Goal: Task Accomplishment & Management: Use online tool/utility

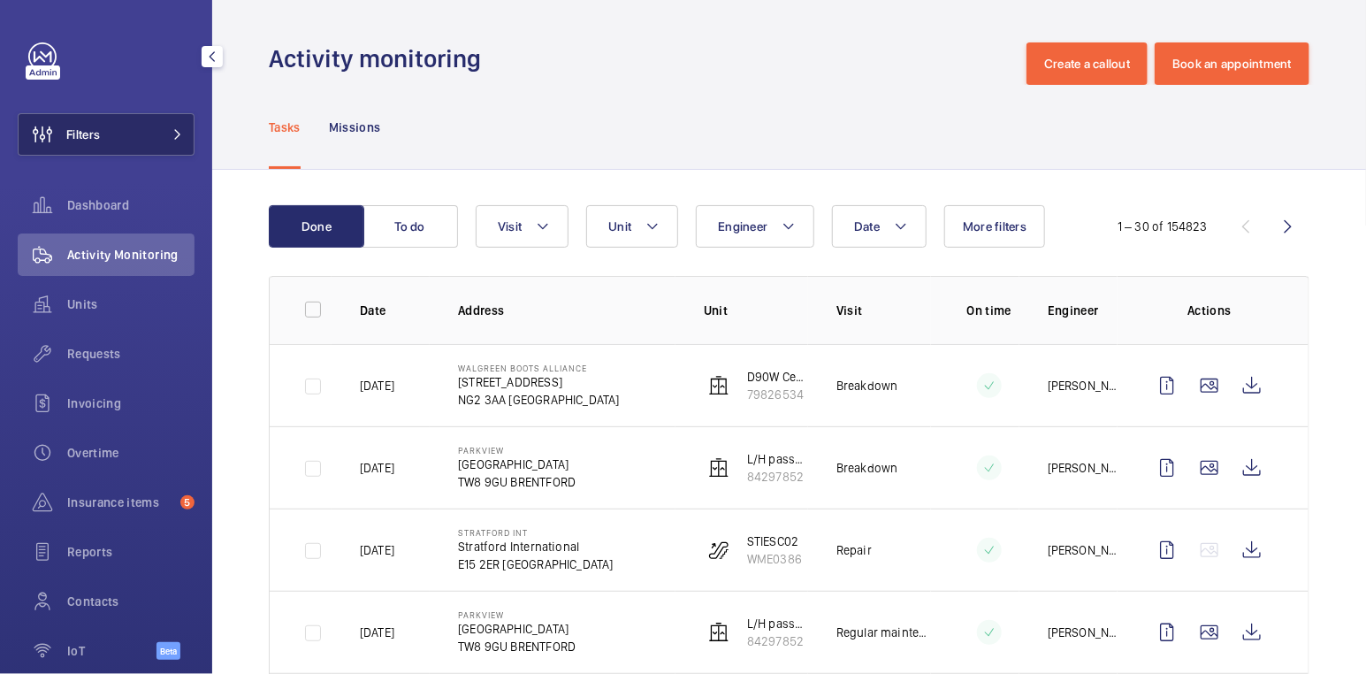
click at [87, 115] on span "Filters" at bounding box center [59, 134] width 81 height 42
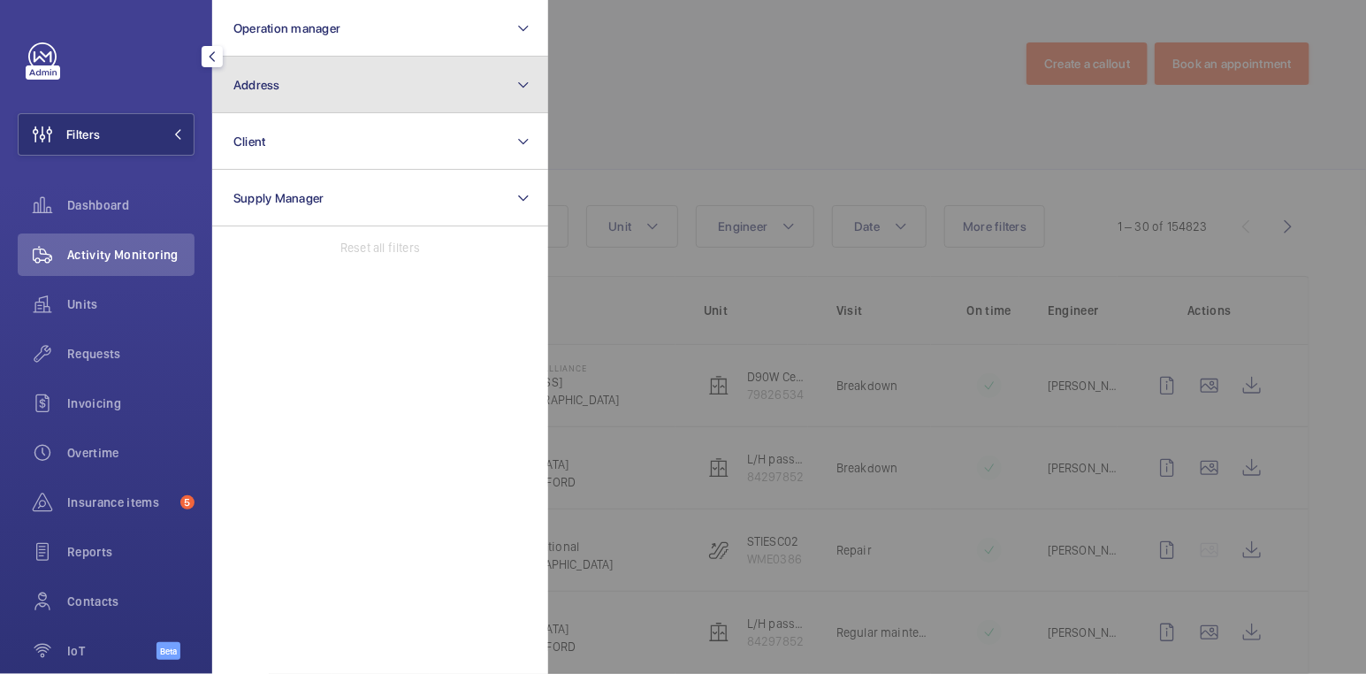
click at [298, 72] on button "Address" at bounding box center [380, 85] width 336 height 57
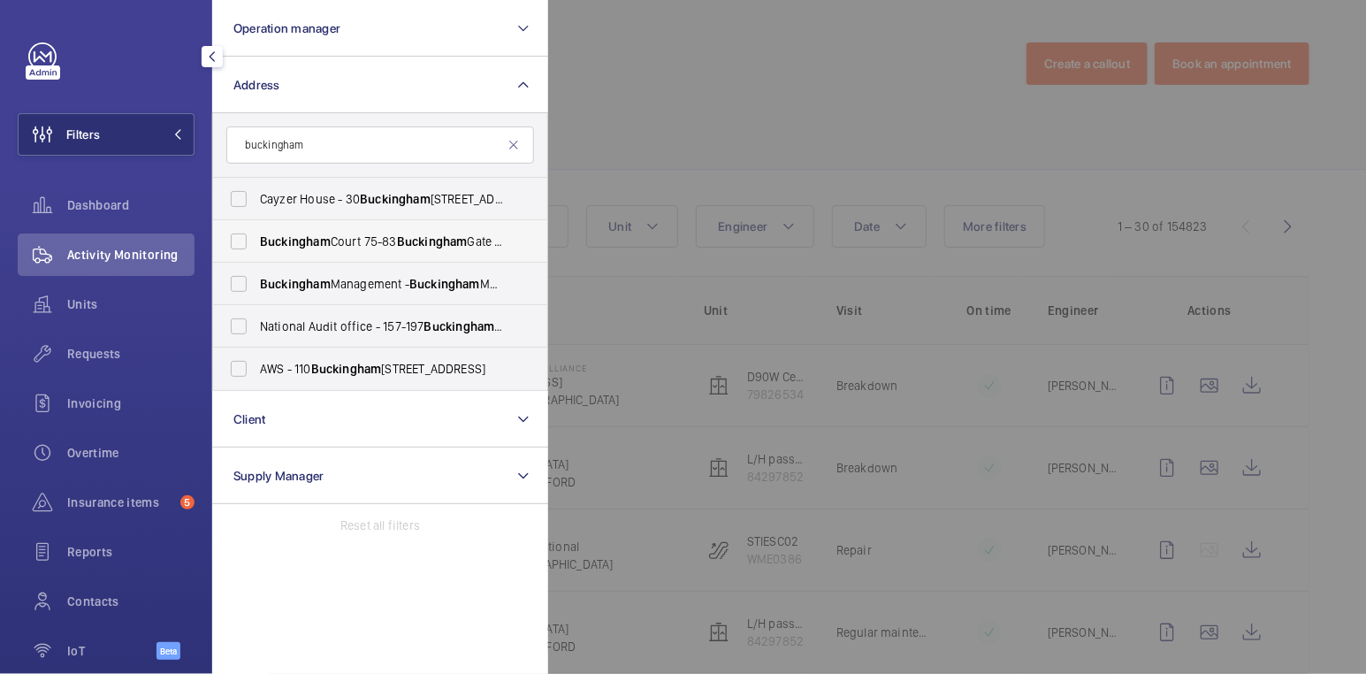
type input "buckingham"
click at [374, 243] on span "[GEOGRAPHIC_DATA] [STREET_ADDRESS]" at bounding box center [381, 242] width 243 height 18
click at [256, 243] on input "[GEOGRAPHIC_DATA] [STREET_ADDRESS]" at bounding box center [238, 241] width 35 height 35
checkbox input "true"
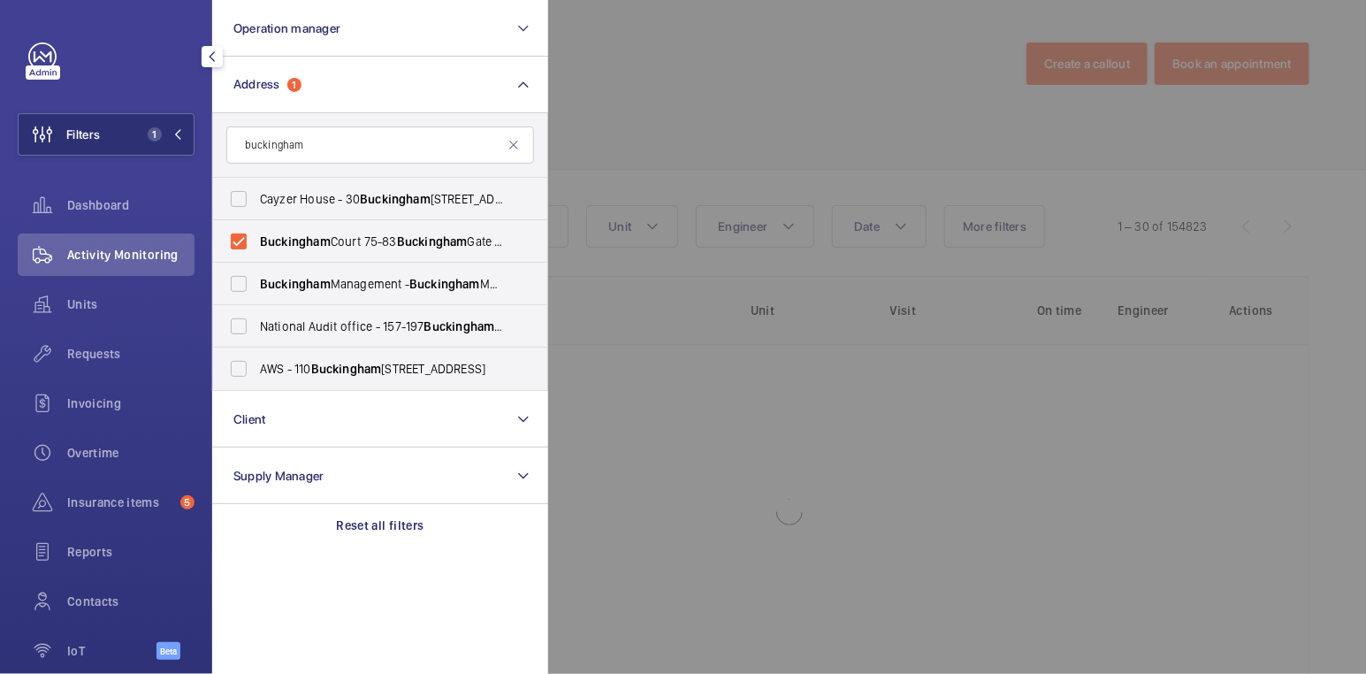
click at [658, 127] on div at bounding box center [1231, 337] width 1366 height 674
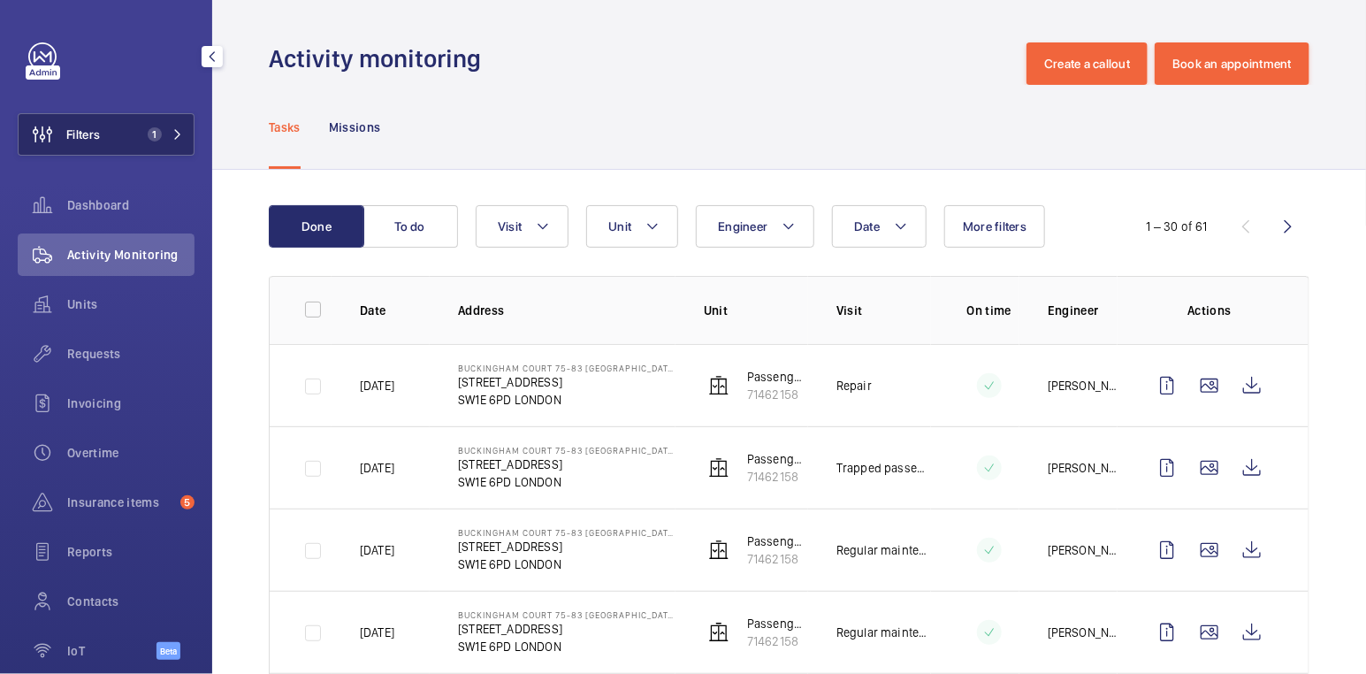
click at [148, 138] on span "1" at bounding box center [155, 134] width 14 height 14
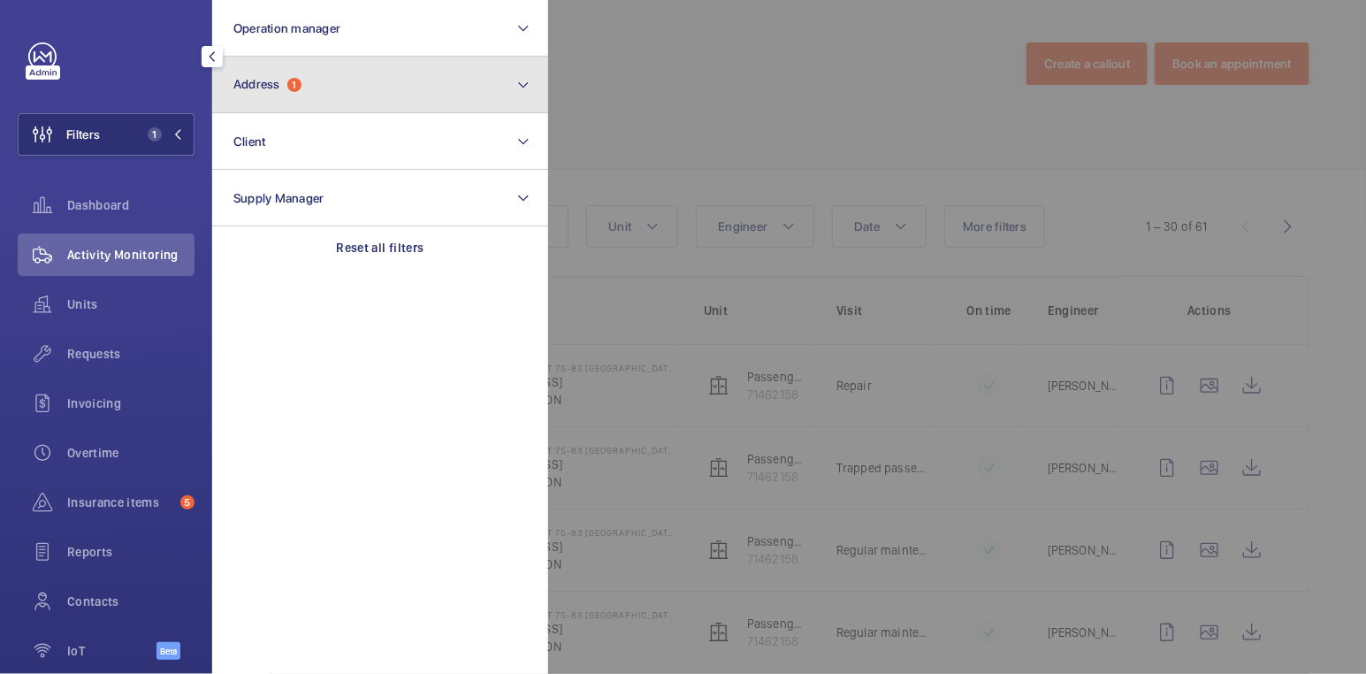
click at [320, 88] on button "Address 1" at bounding box center [380, 85] width 336 height 57
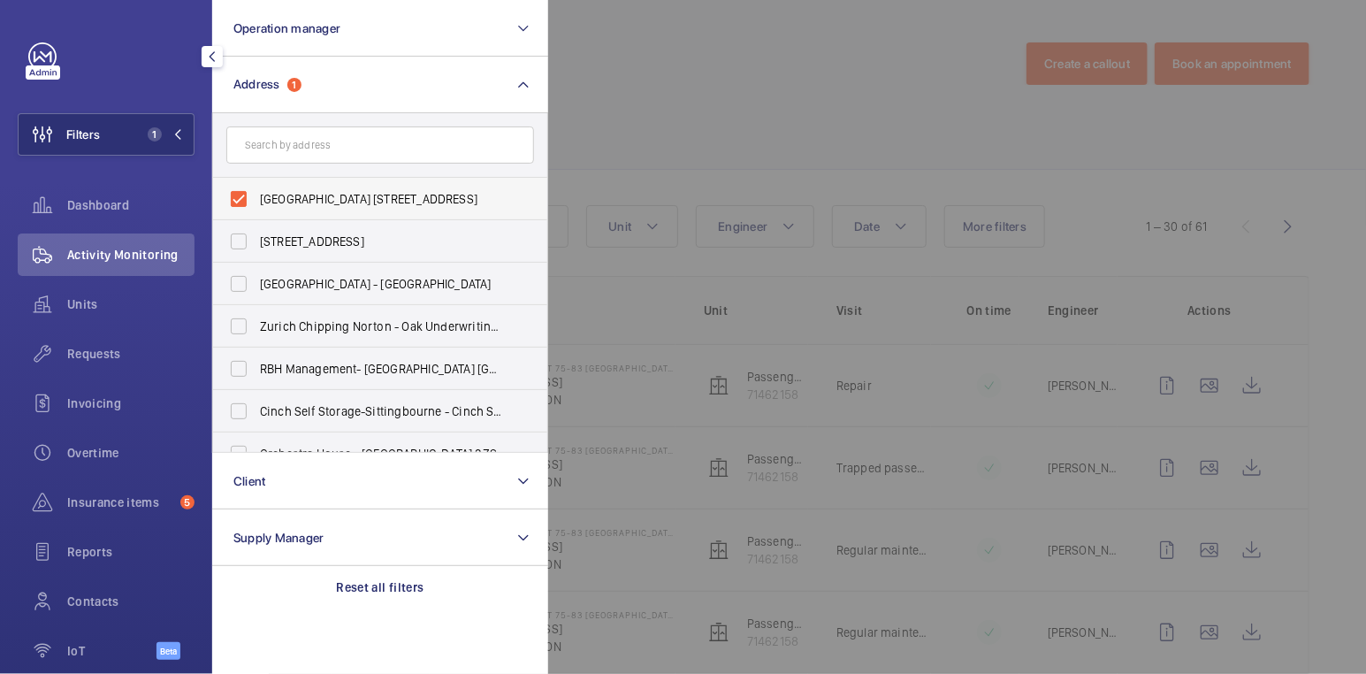
click at [311, 199] on span "[GEOGRAPHIC_DATA] [STREET_ADDRESS]" at bounding box center [381, 199] width 243 height 18
click at [256, 199] on input "[GEOGRAPHIC_DATA] [STREET_ADDRESS]" at bounding box center [238, 198] width 35 height 35
checkbox input "false"
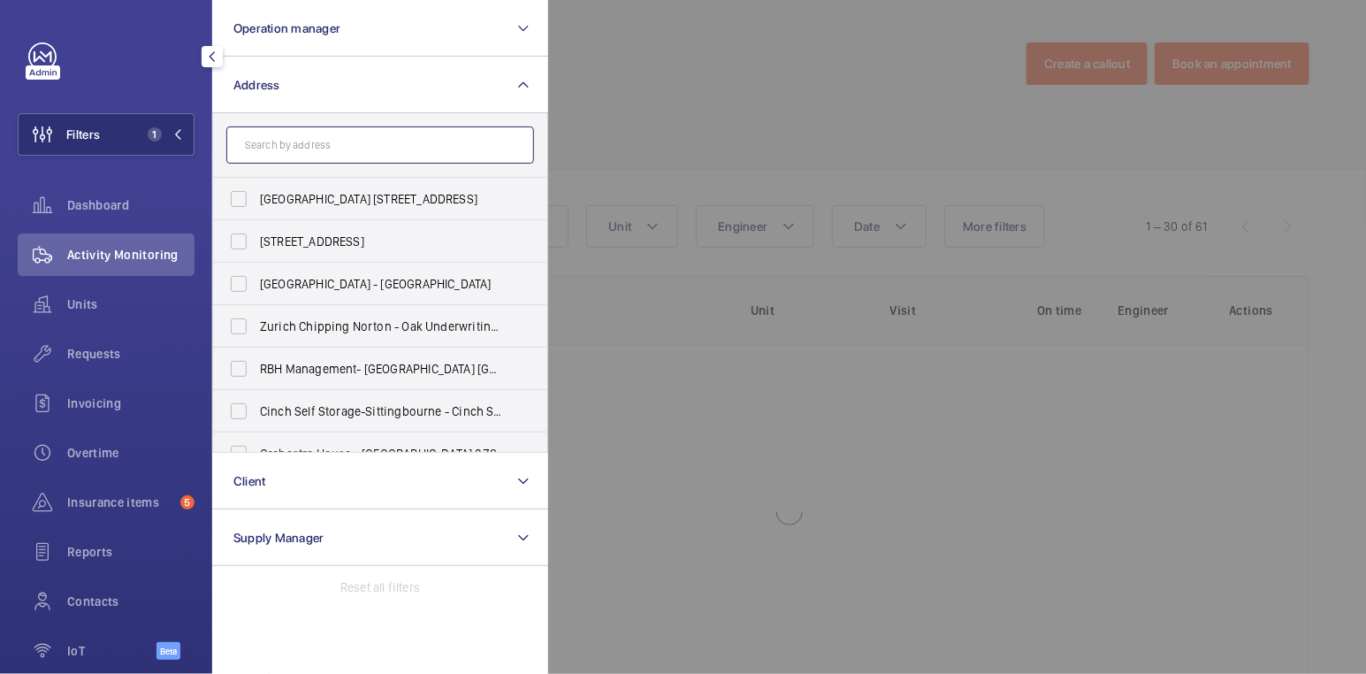
click at [311, 152] on input "text" at bounding box center [380, 144] width 308 height 37
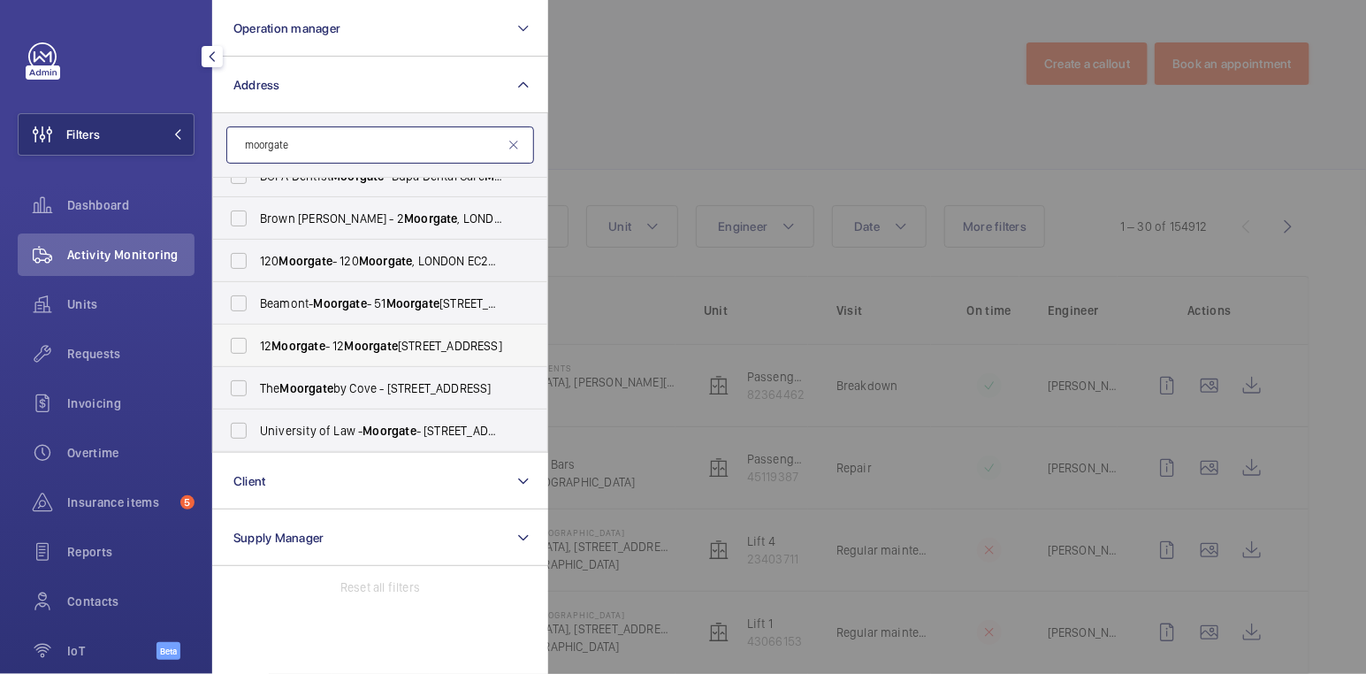
scroll to position [23, 0]
type input "moorgate"
click at [352, 225] on span "Brown [PERSON_NAME] - [STREET_ADDRESS]" at bounding box center [381, 219] width 243 height 18
click at [256, 225] on input "Brown [PERSON_NAME] - [STREET_ADDRESS]" at bounding box center [238, 218] width 35 height 35
checkbox input "true"
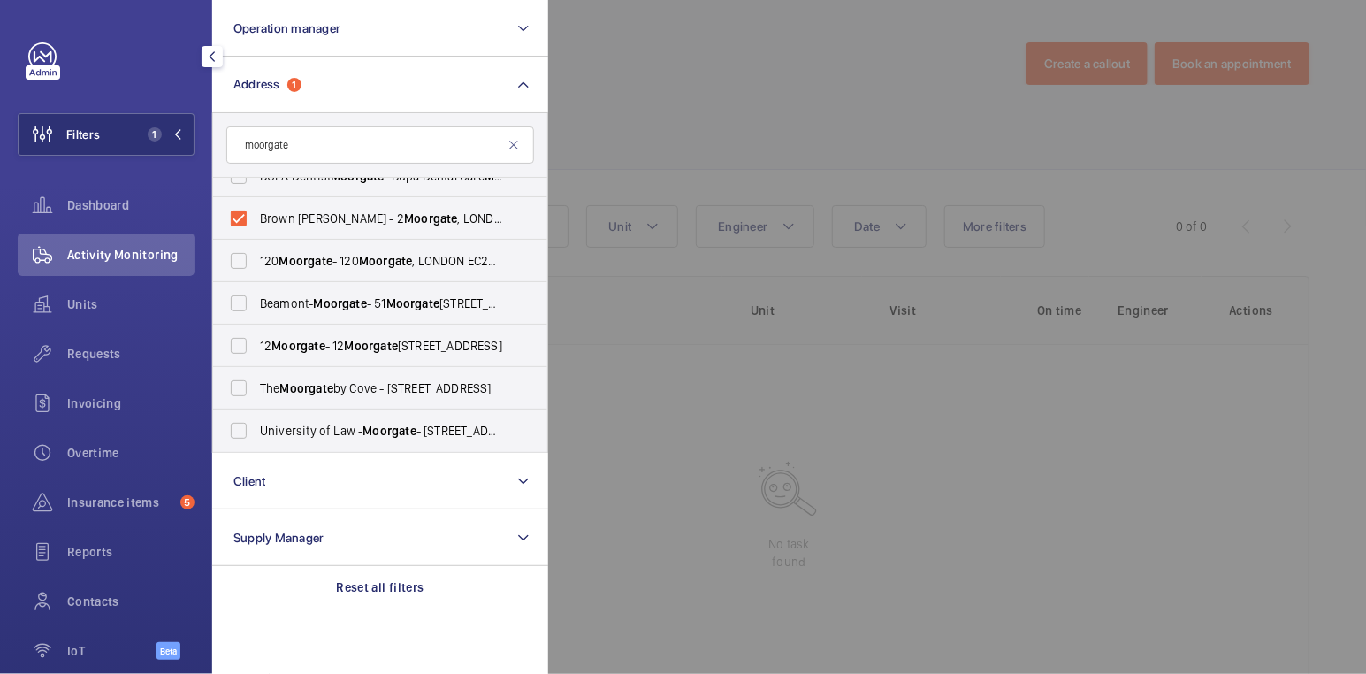
click at [653, 107] on div at bounding box center [1231, 337] width 1366 height 674
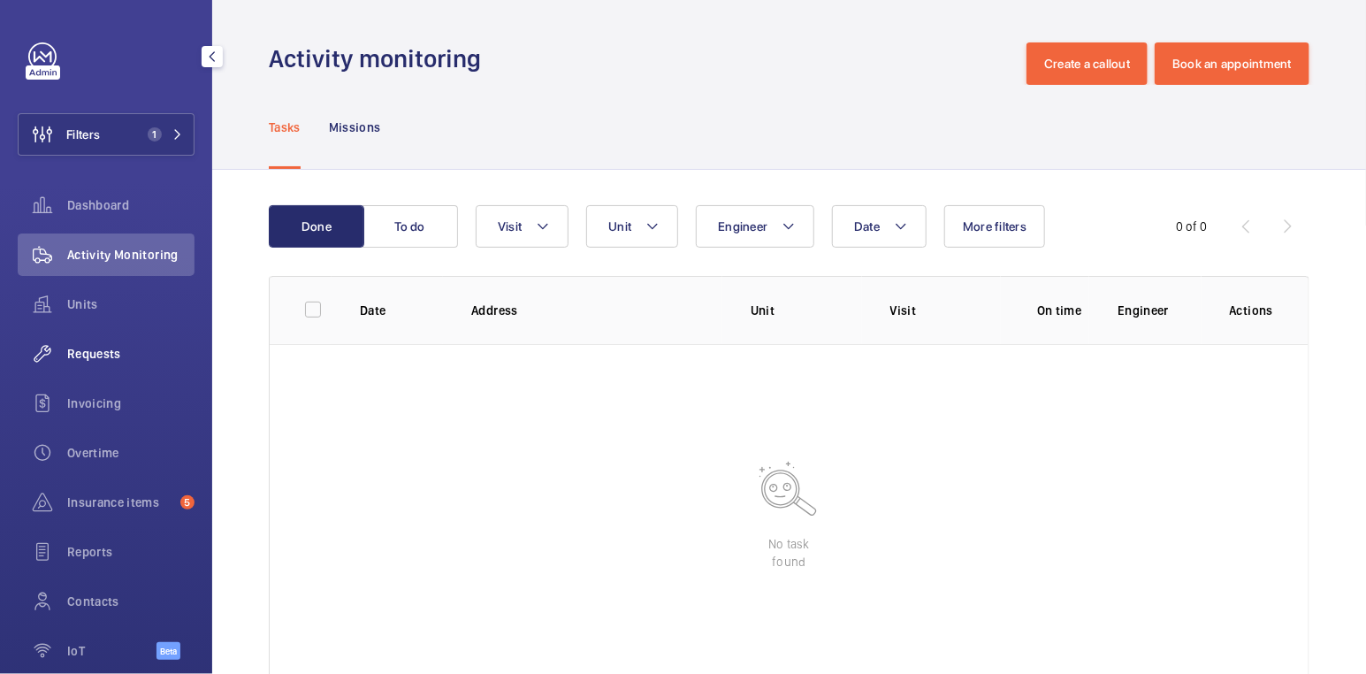
click at [78, 360] on span "Requests" at bounding box center [130, 354] width 127 height 18
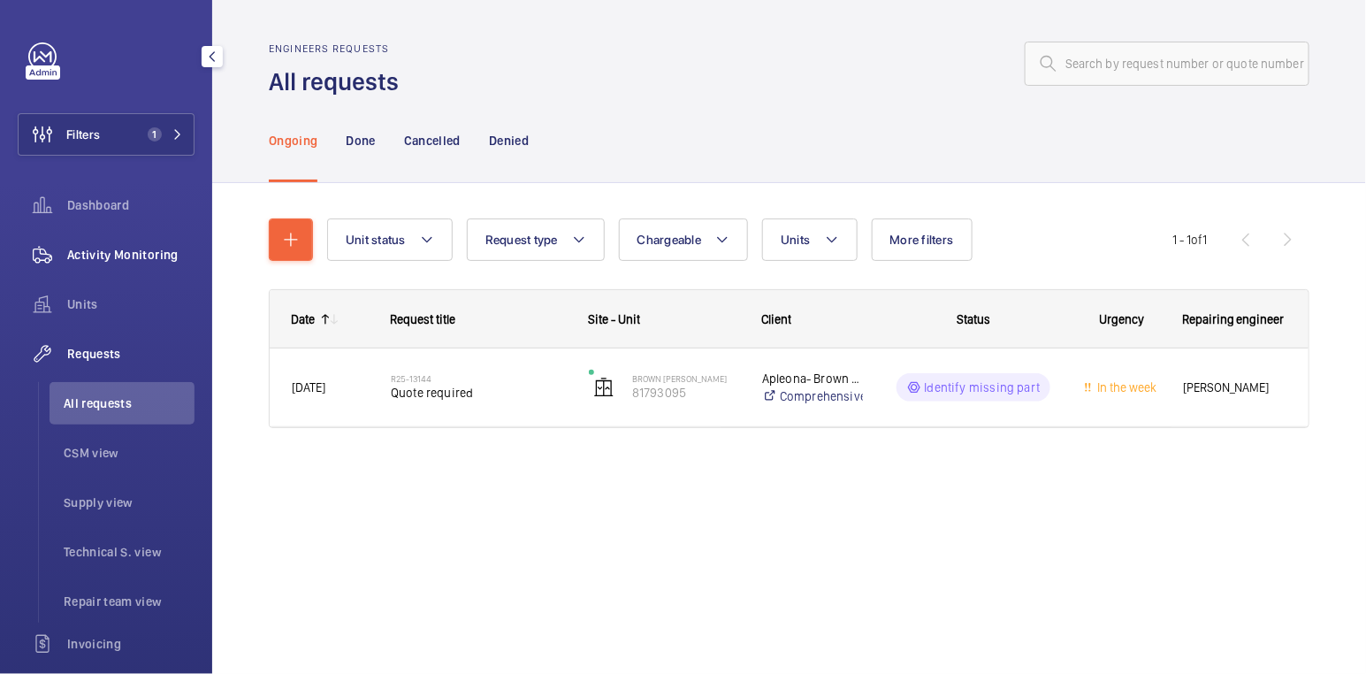
click at [107, 263] on span "Activity Monitoring" at bounding box center [130, 255] width 127 height 18
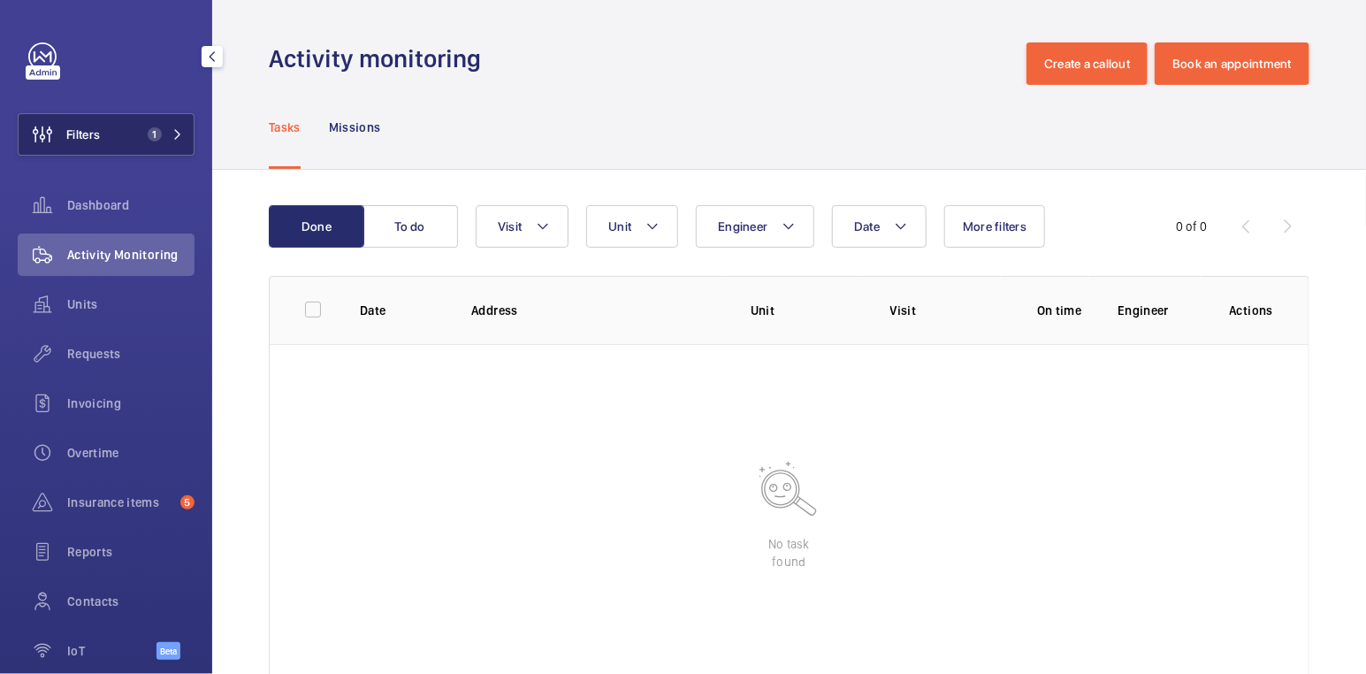
click at [105, 125] on button "Filters 1" at bounding box center [106, 134] width 177 height 42
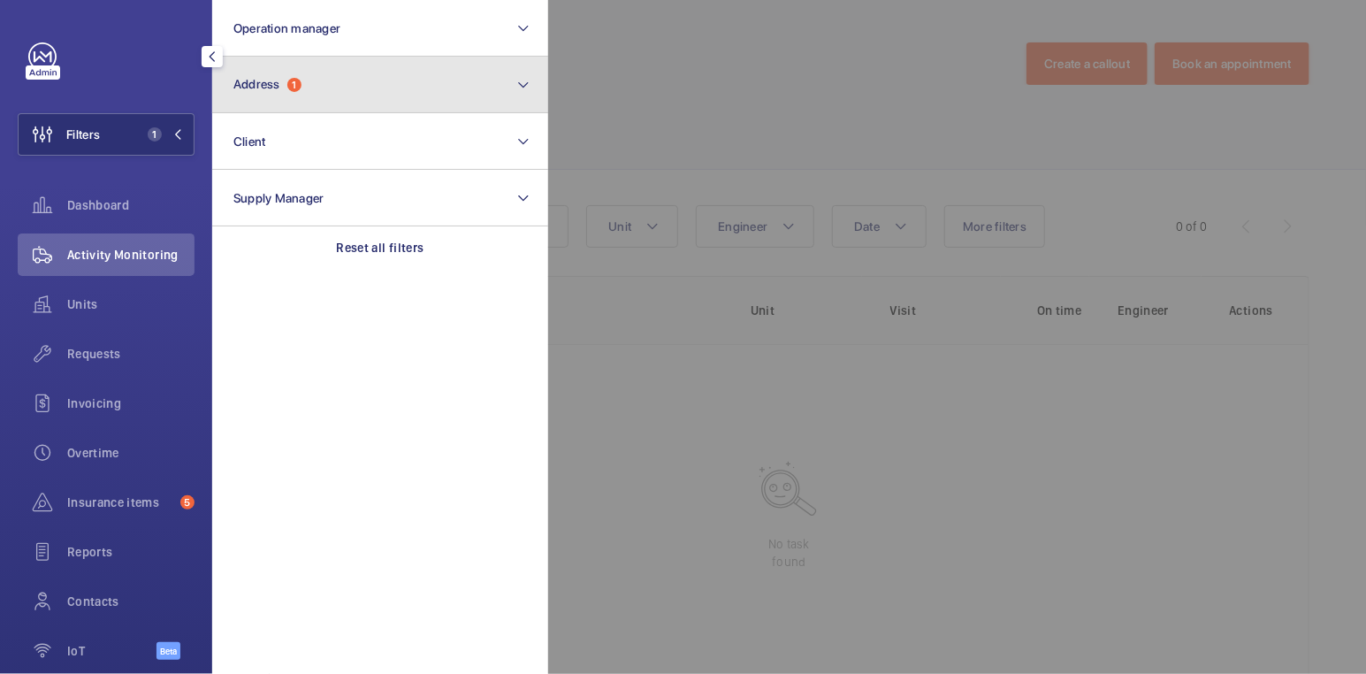
click at [379, 68] on button "Address 1" at bounding box center [380, 85] width 336 height 57
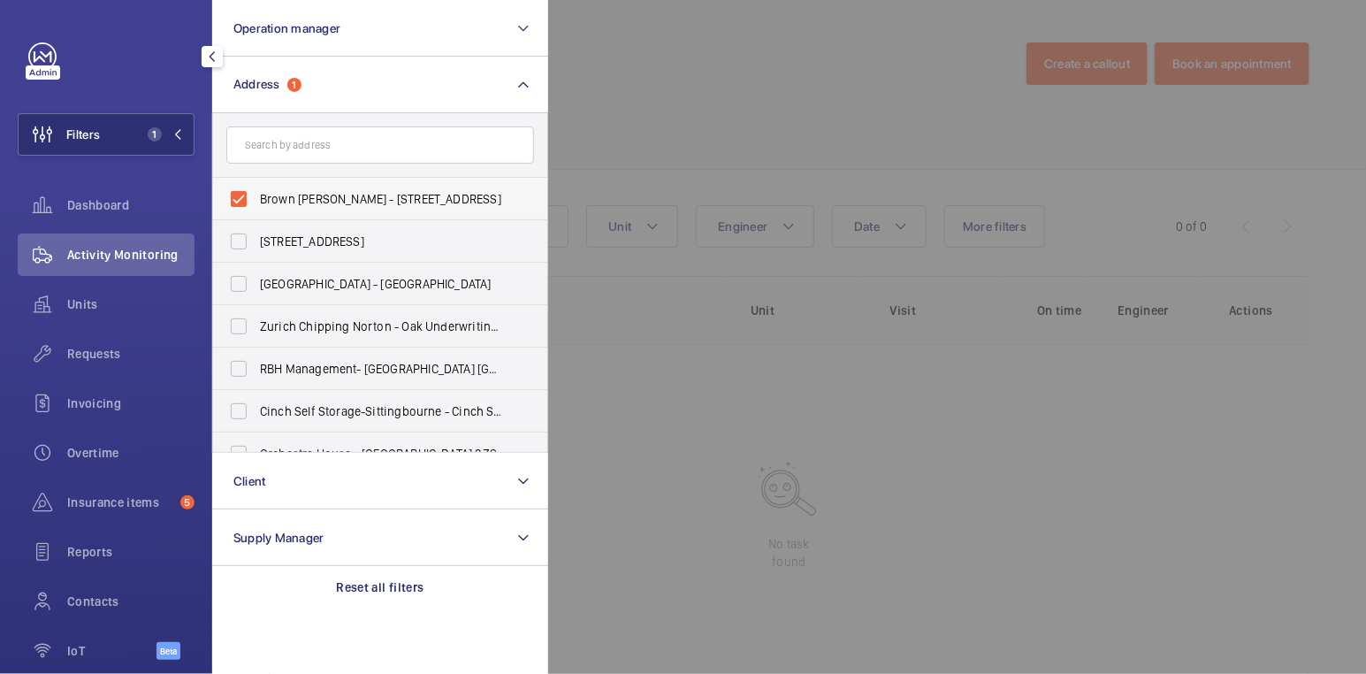
click at [279, 202] on span "Brown [PERSON_NAME] - [STREET_ADDRESS]" at bounding box center [381, 199] width 243 height 18
click at [256, 202] on input "Brown [PERSON_NAME] - [STREET_ADDRESS]" at bounding box center [238, 198] width 35 height 35
checkbox input "false"
click at [295, 141] on input "text" at bounding box center [380, 144] width 308 height 37
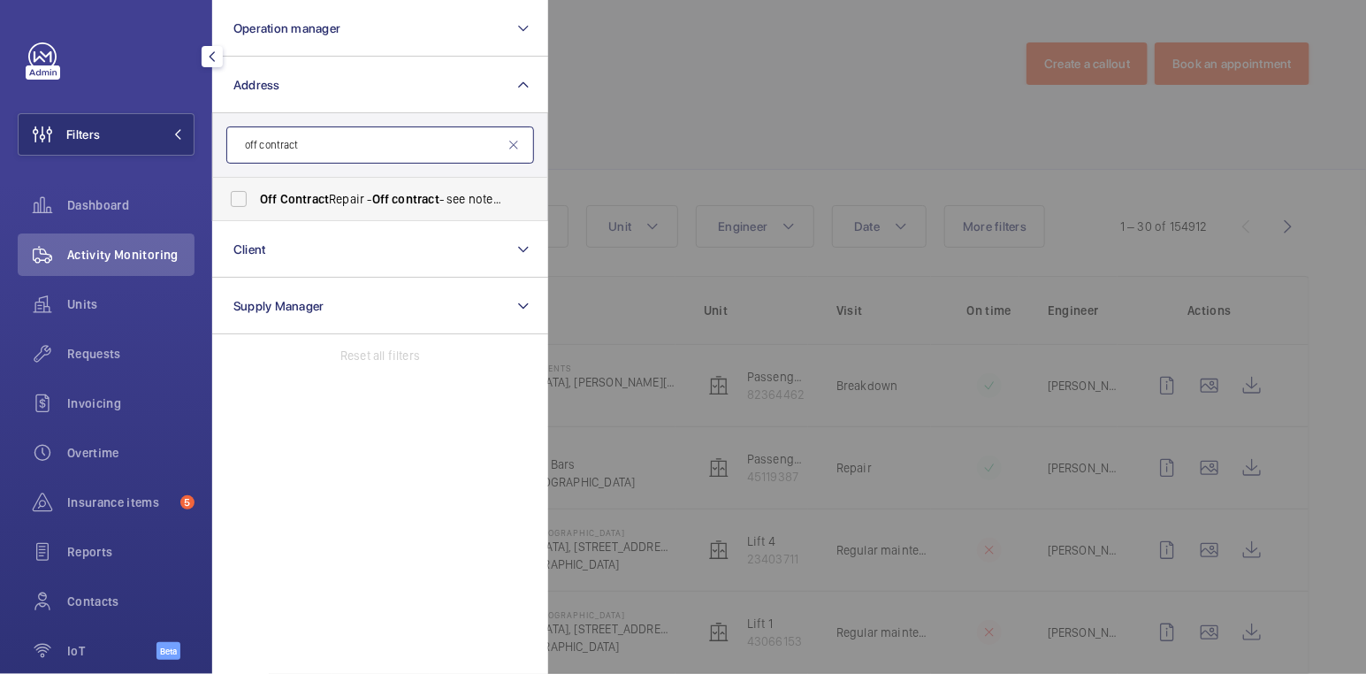
type input "off contract"
click at [411, 199] on span "contract" at bounding box center [415, 199] width 47 height 14
click at [256, 199] on input "Off Contract Repair - Off contract - see notes in description, [GEOGRAPHIC_DATA…" at bounding box center [238, 198] width 35 height 35
checkbox input "true"
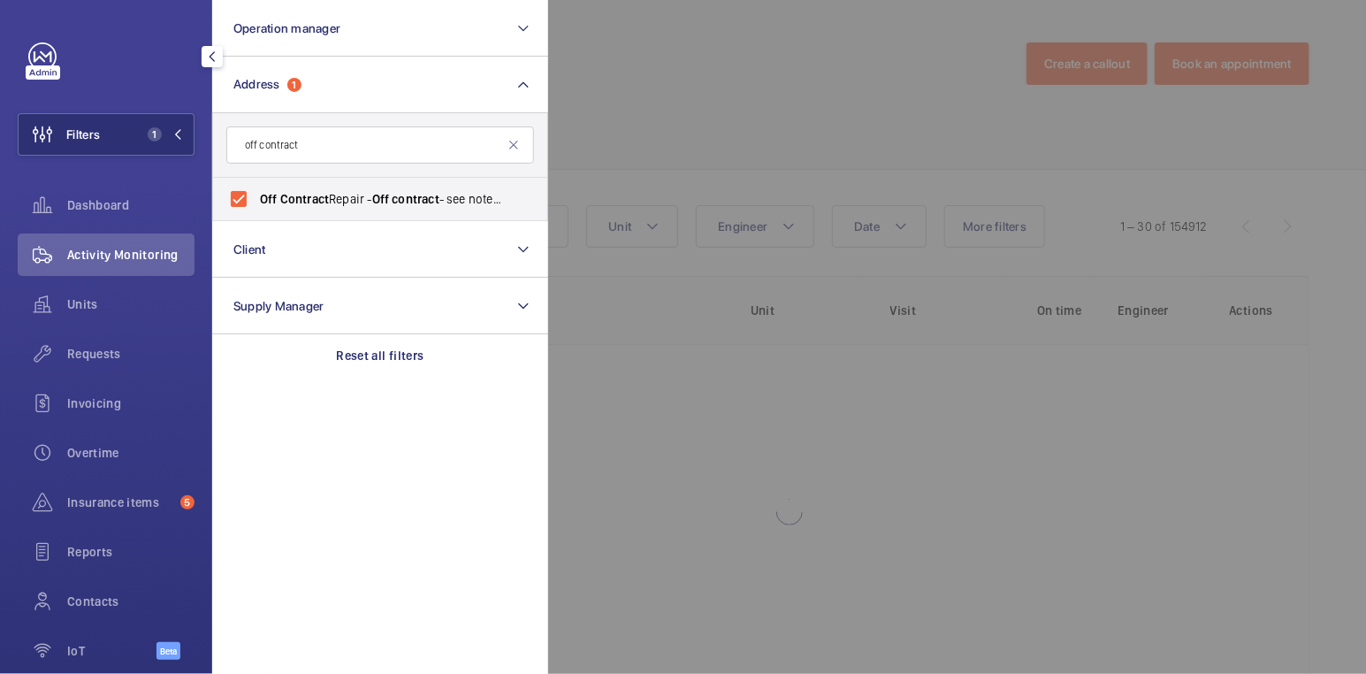
click at [692, 71] on div at bounding box center [1231, 337] width 1366 height 674
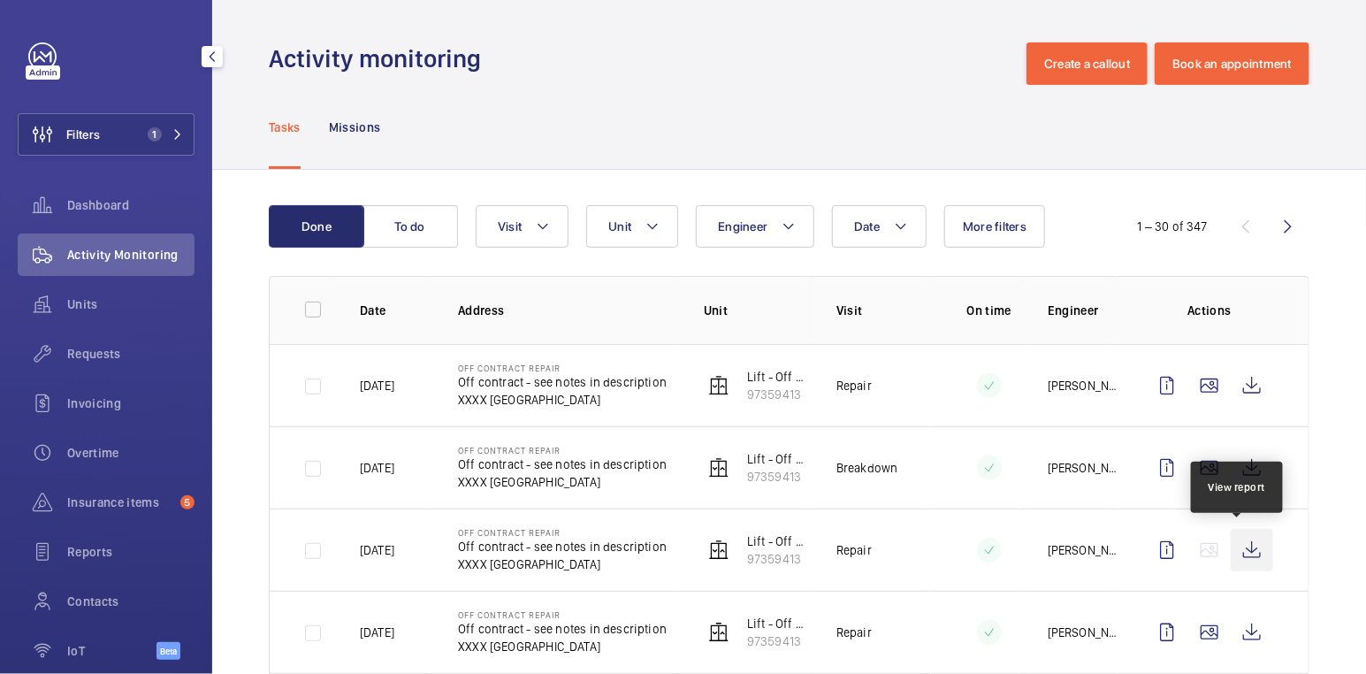
click at [1235, 556] on wm-front-icon-button at bounding box center [1252, 550] width 42 height 42
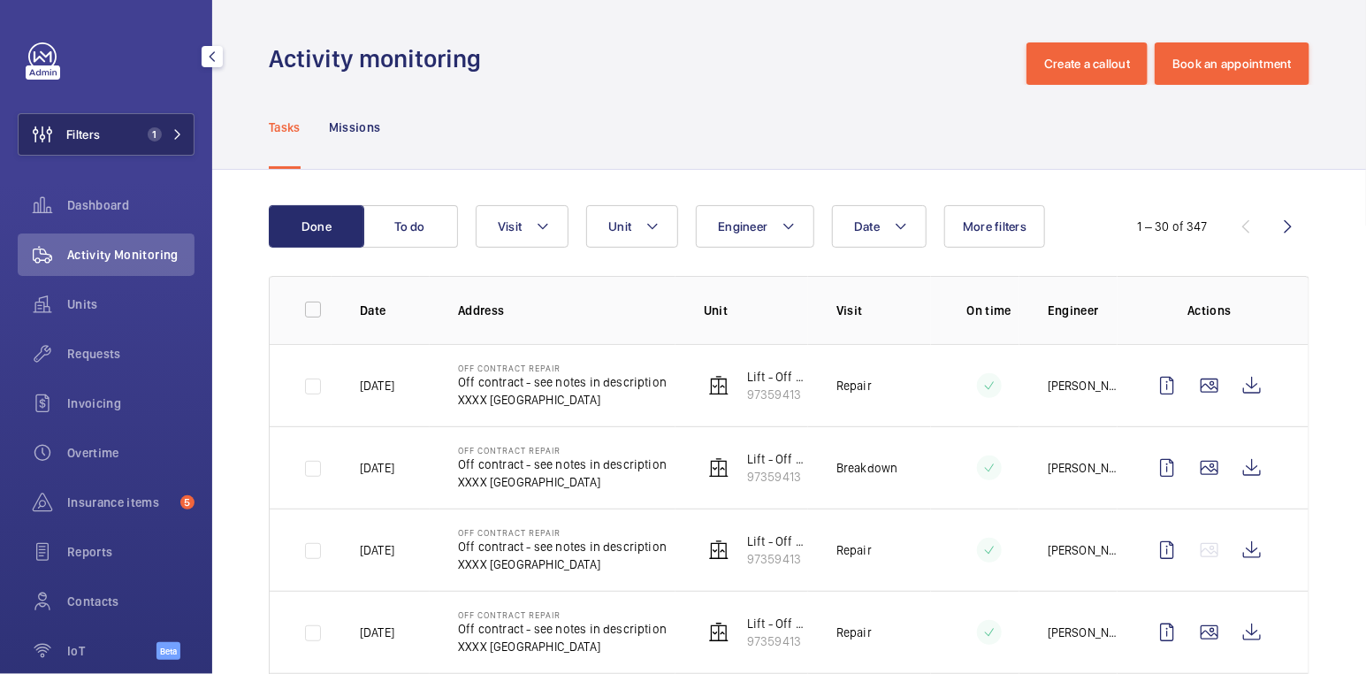
click at [117, 143] on button "Filters 1" at bounding box center [106, 134] width 177 height 42
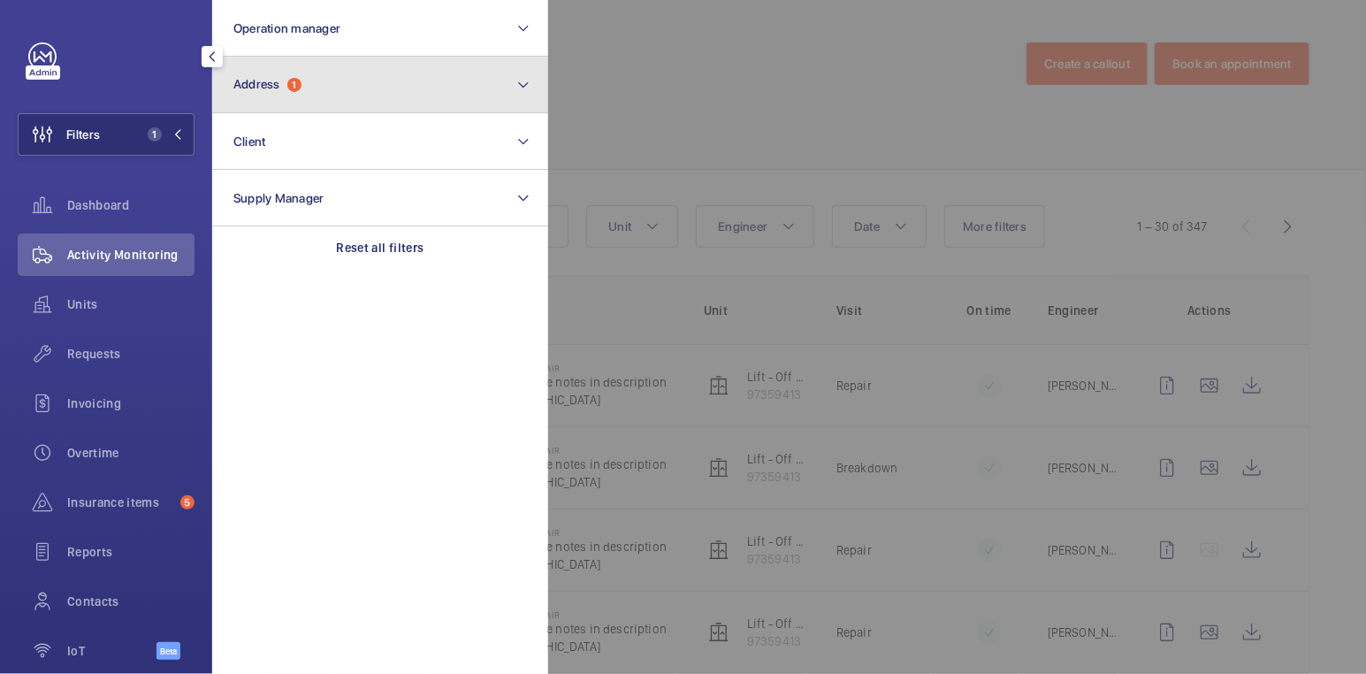
click at [298, 91] on span "1" at bounding box center [294, 85] width 14 height 14
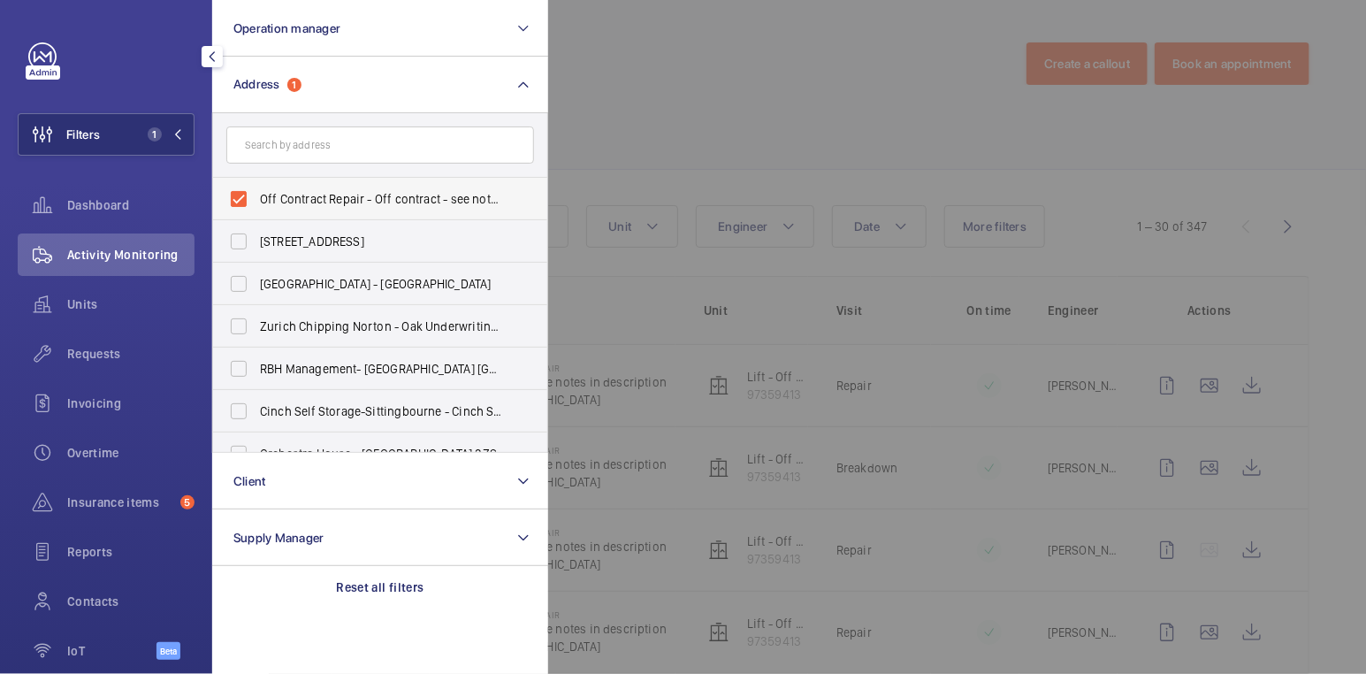
click at [267, 197] on span "Off Contract Repair - Off contract - see notes in description, [GEOGRAPHIC_DATA…" at bounding box center [381, 199] width 243 height 18
click at [256, 197] on input "Off Contract Repair - Off contract - see notes in description, [GEOGRAPHIC_DATA…" at bounding box center [238, 198] width 35 height 35
checkbox input "false"
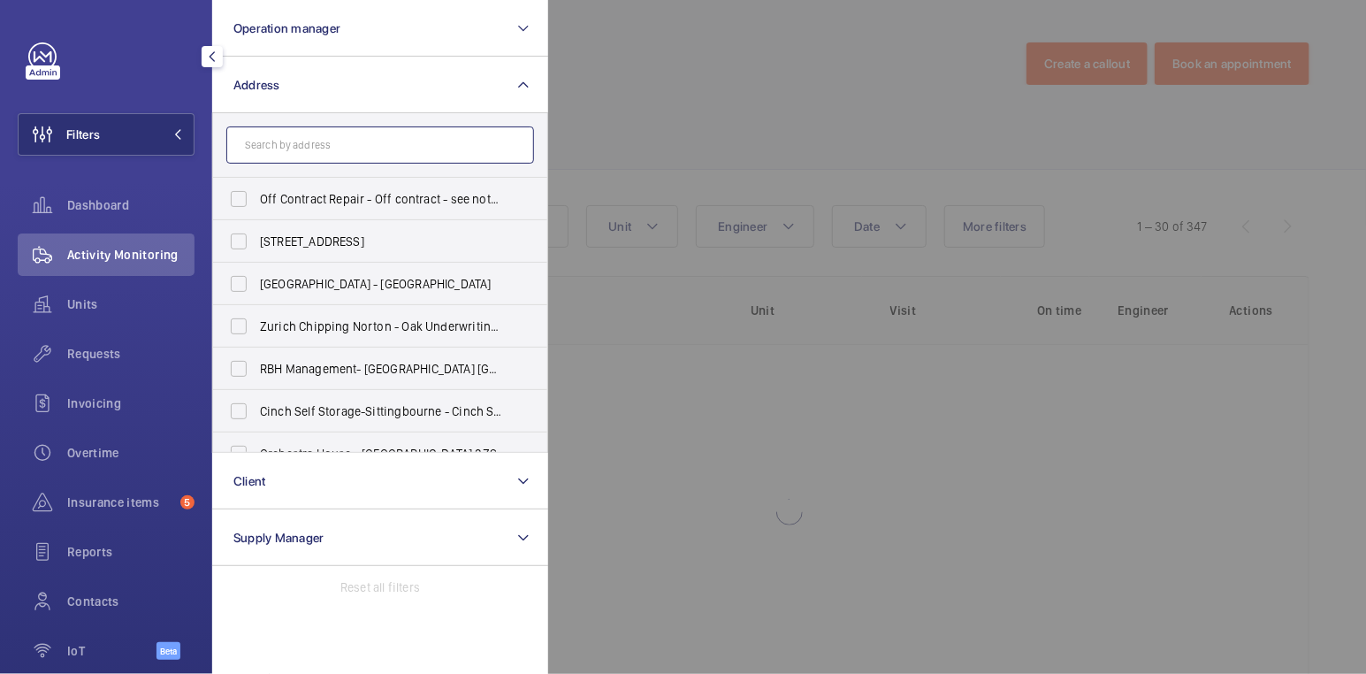
click at [281, 147] on input "text" at bounding box center [380, 144] width 308 height 37
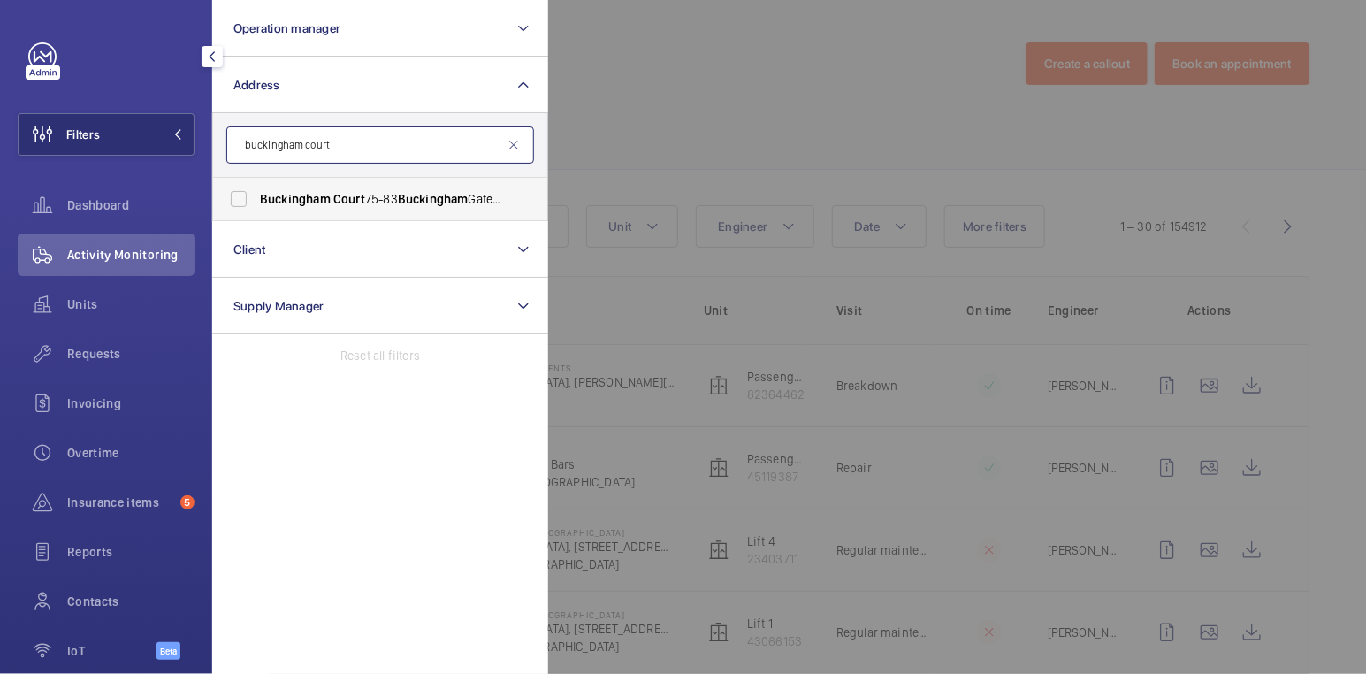
type input "buckingham court"
drag, startPoint x: 338, startPoint y: 202, endPoint x: 651, endPoint y: 117, distance: 324.5
click at [338, 202] on span "Court" at bounding box center [349, 199] width 32 height 14
click at [256, 202] on input "[GEOGRAPHIC_DATA] [STREET_ADDRESS]" at bounding box center [238, 198] width 35 height 35
checkbox input "true"
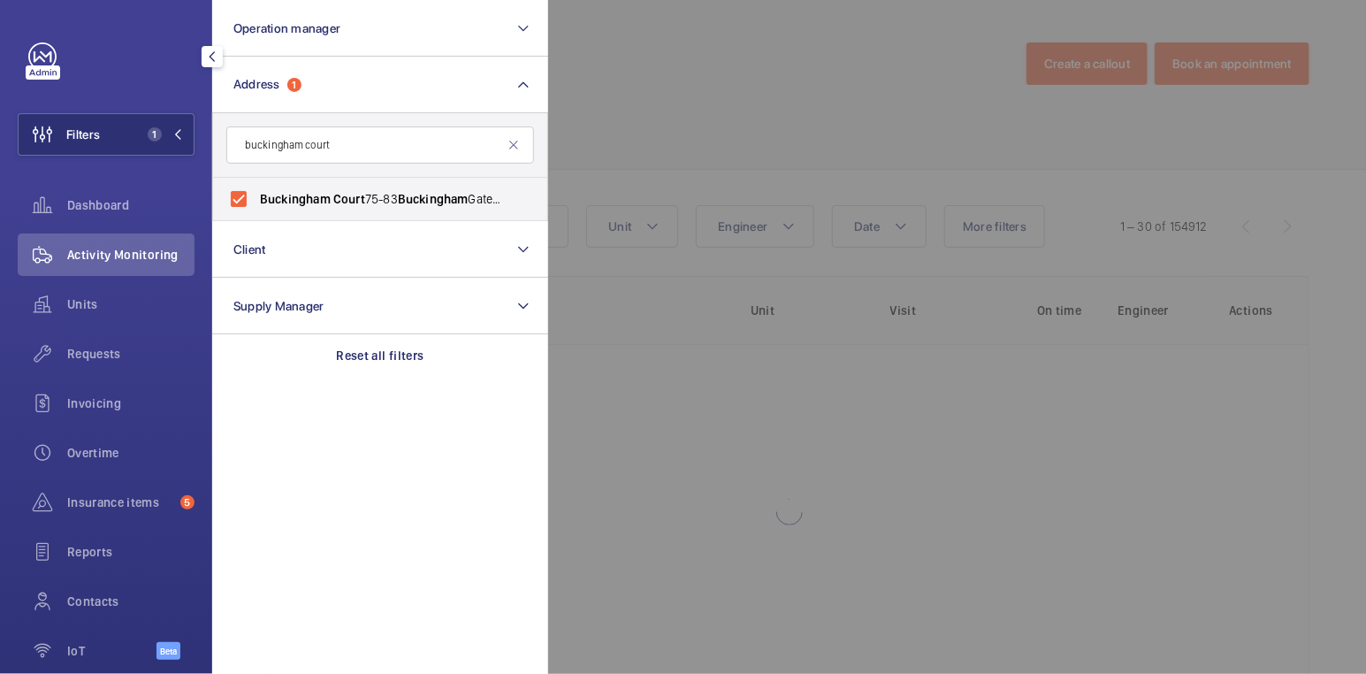
drag, startPoint x: 714, startPoint y: 88, endPoint x: 704, endPoint y: 84, distance: 10.7
click at [714, 88] on div at bounding box center [1231, 337] width 1366 height 674
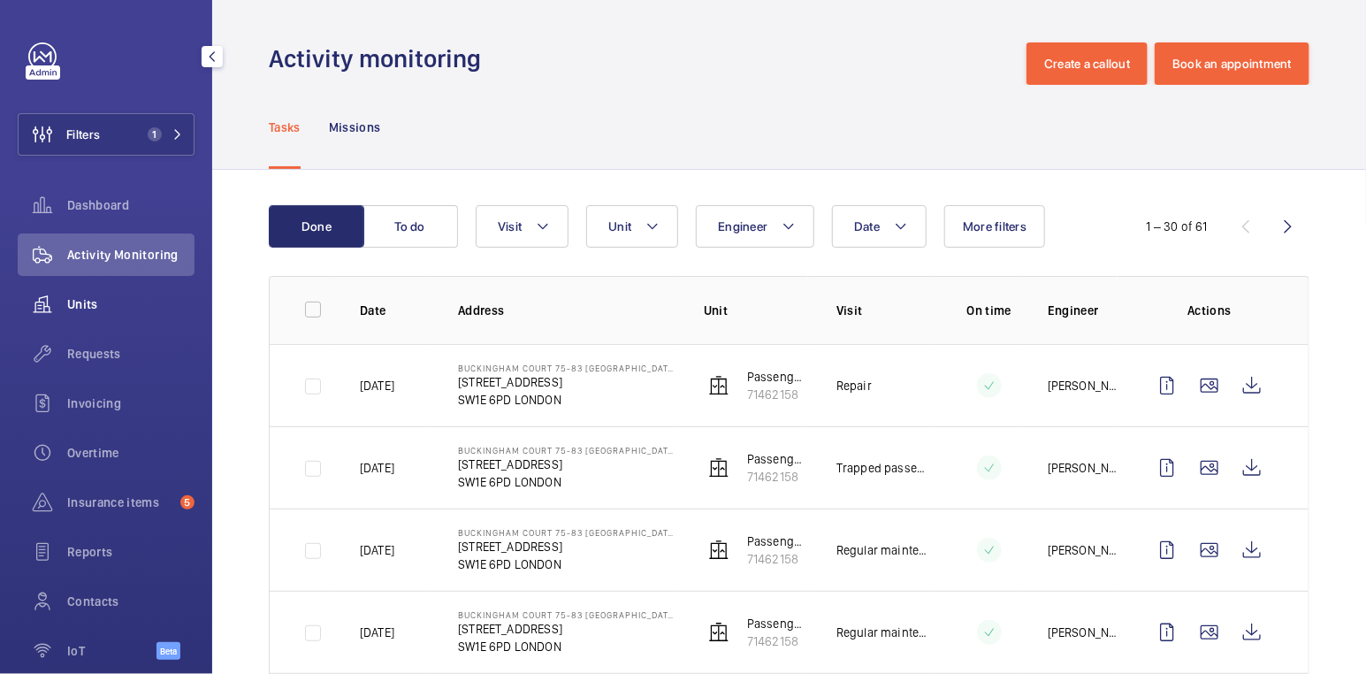
click at [92, 306] on span "Units" at bounding box center [130, 304] width 127 height 18
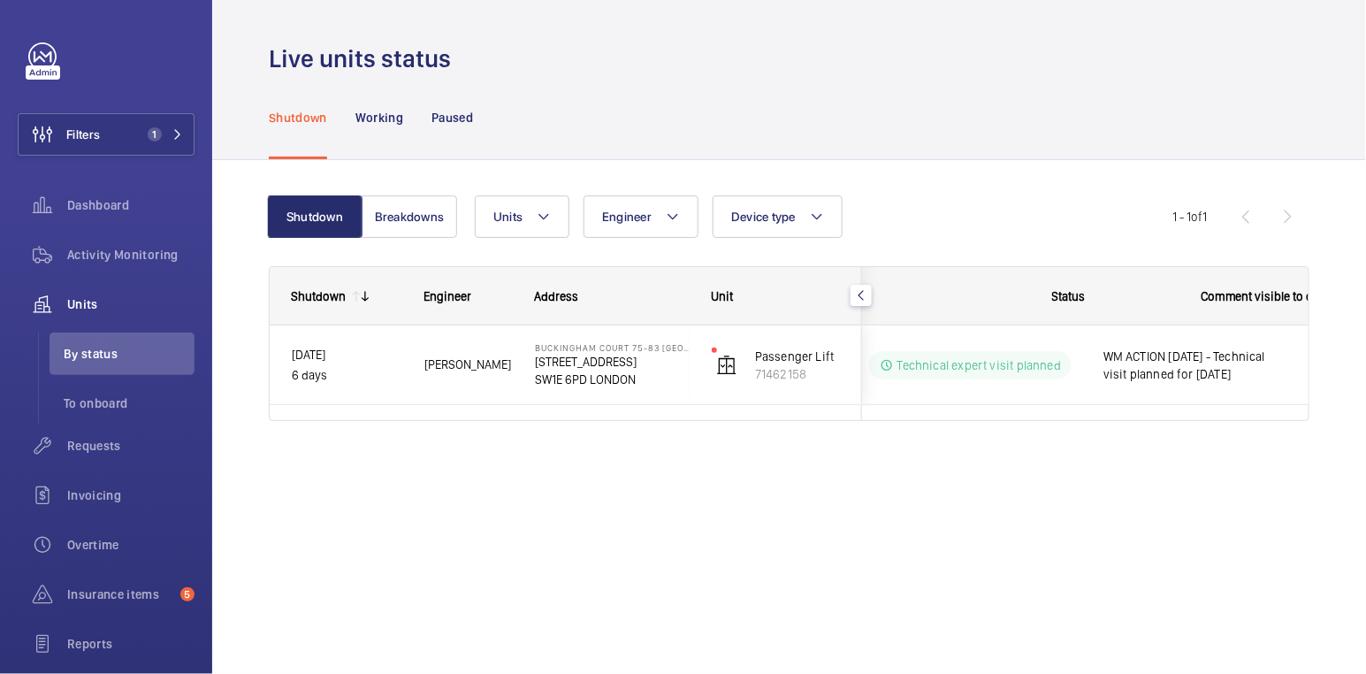
scroll to position [0, 365]
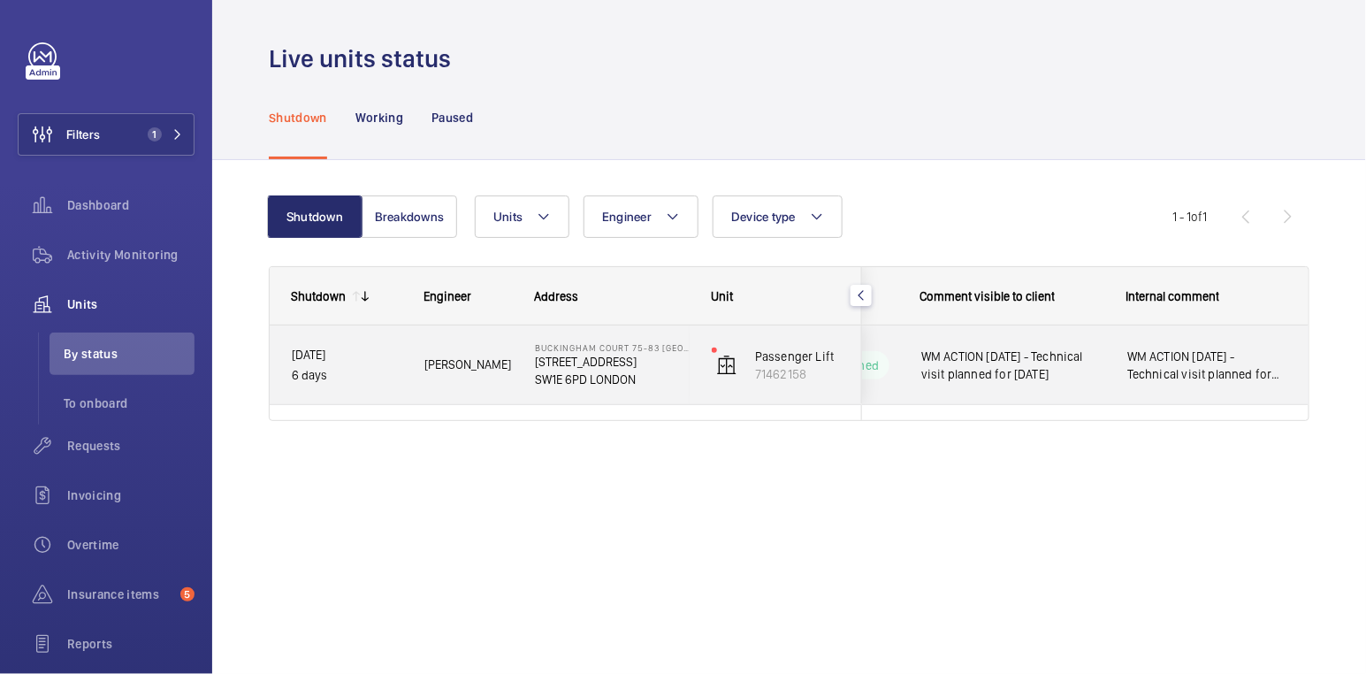
click at [1209, 367] on span "WM ACTION [DATE] - Technical visit planned for [DATE]" at bounding box center [1208, 364] width 162 height 35
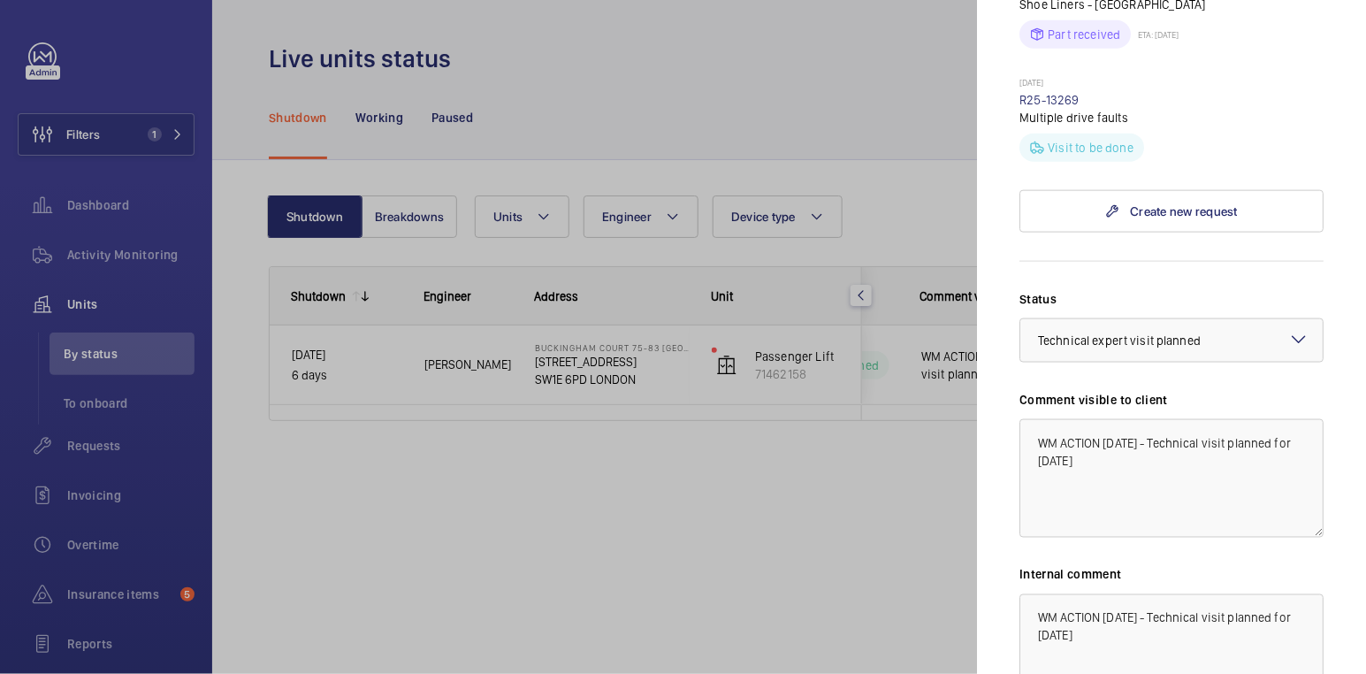
scroll to position [740, 0]
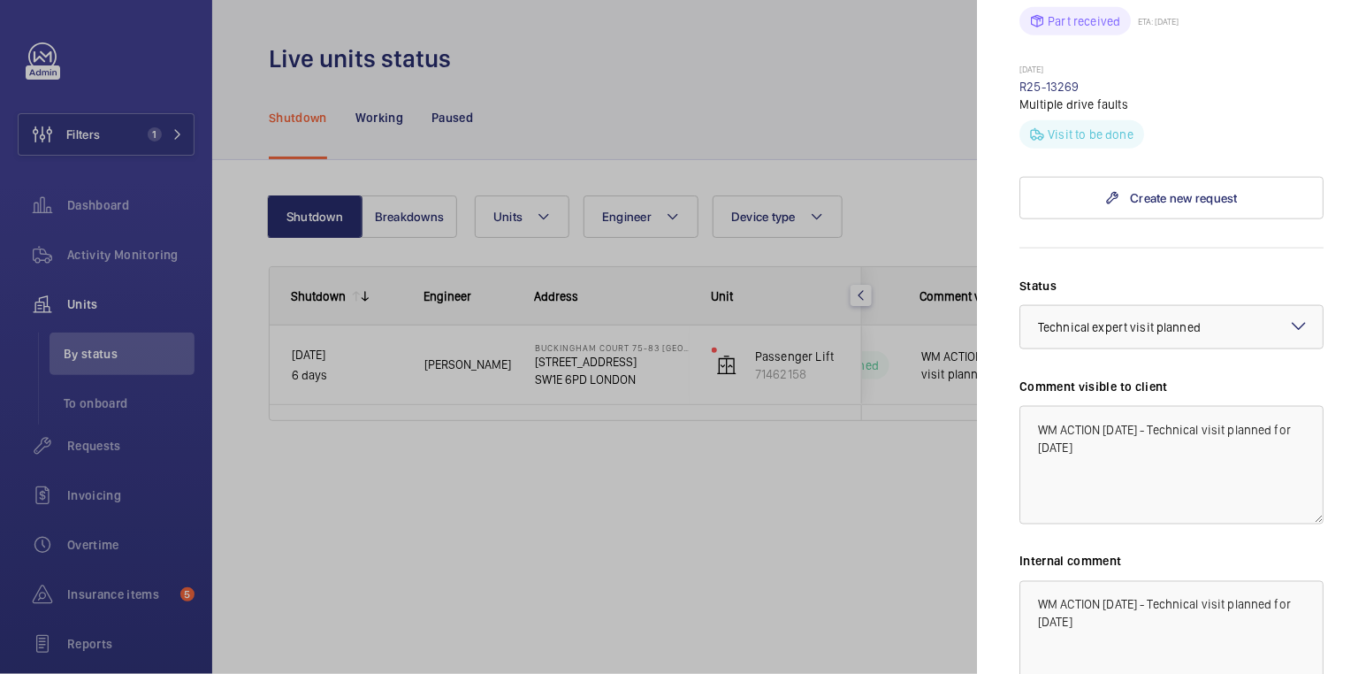
click at [813, 111] on div at bounding box center [683, 337] width 1366 height 674
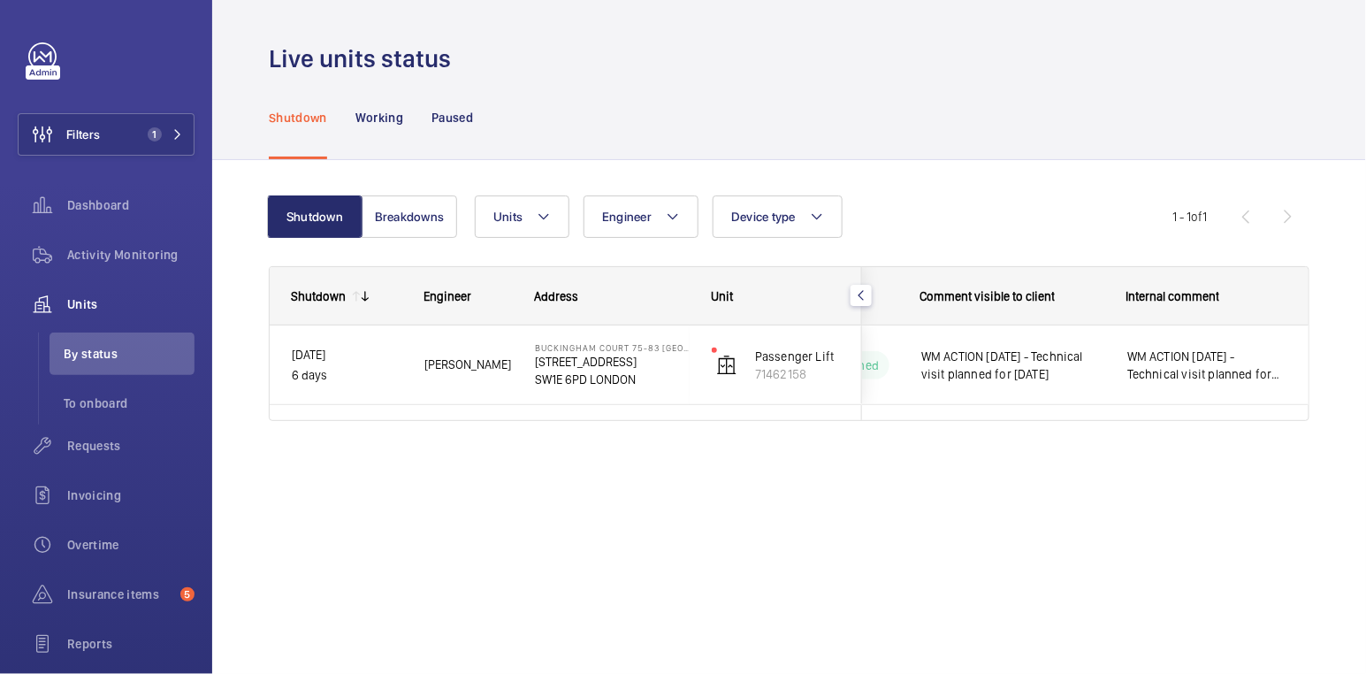
scroll to position [0, 0]
click at [142, 255] on span "Activity Monitoring" at bounding box center [130, 255] width 127 height 18
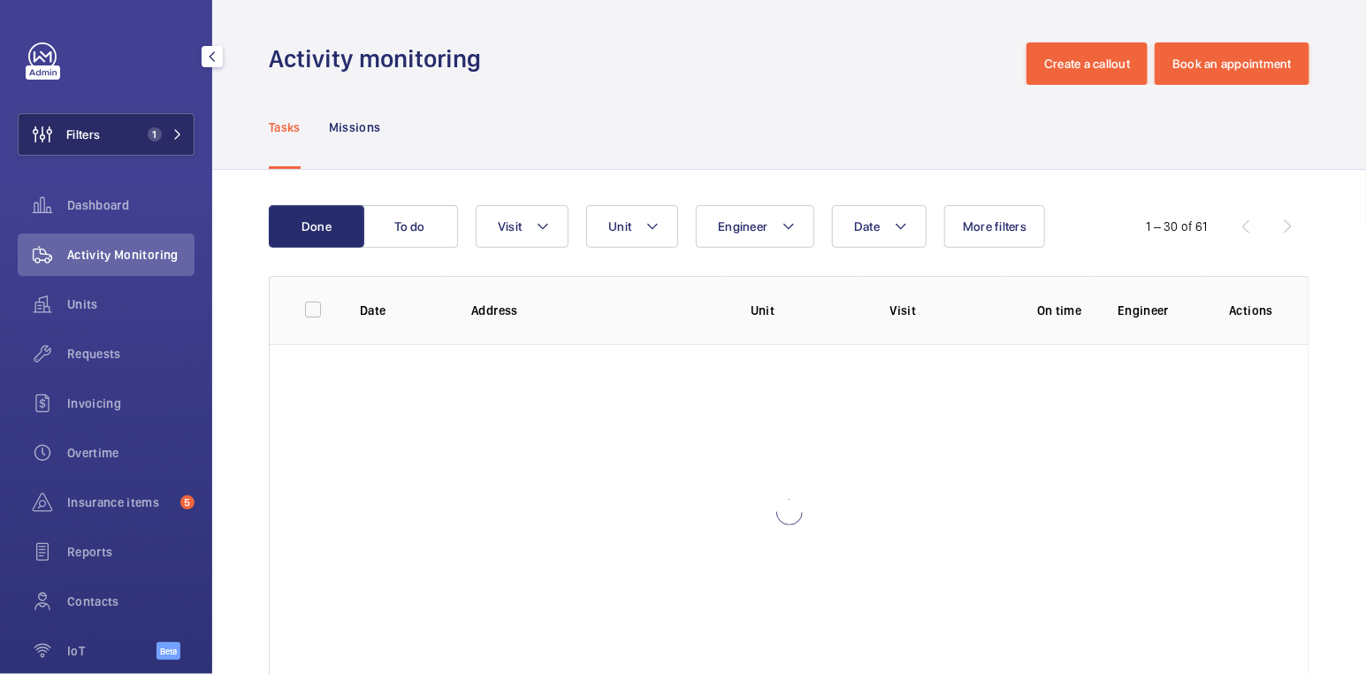
click at [124, 154] on button "Filters 1" at bounding box center [106, 134] width 177 height 42
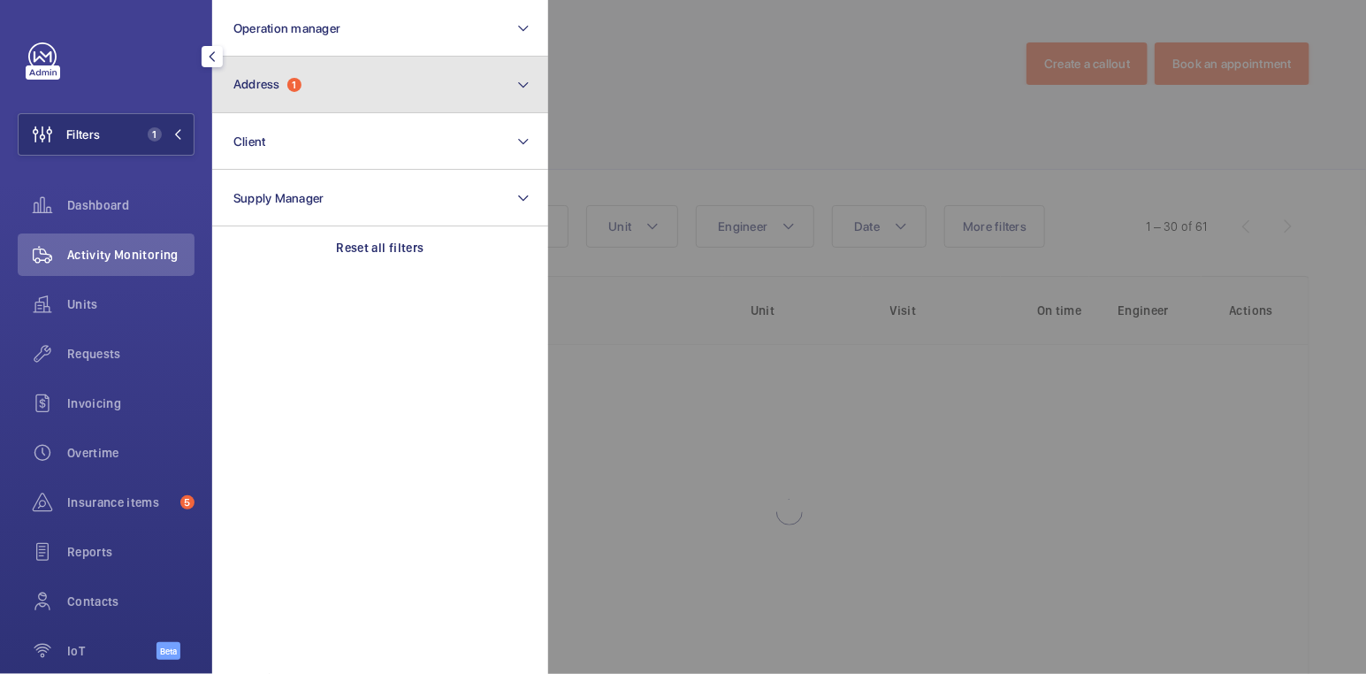
click at [297, 82] on span "1" at bounding box center [294, 85] width 14 height 14
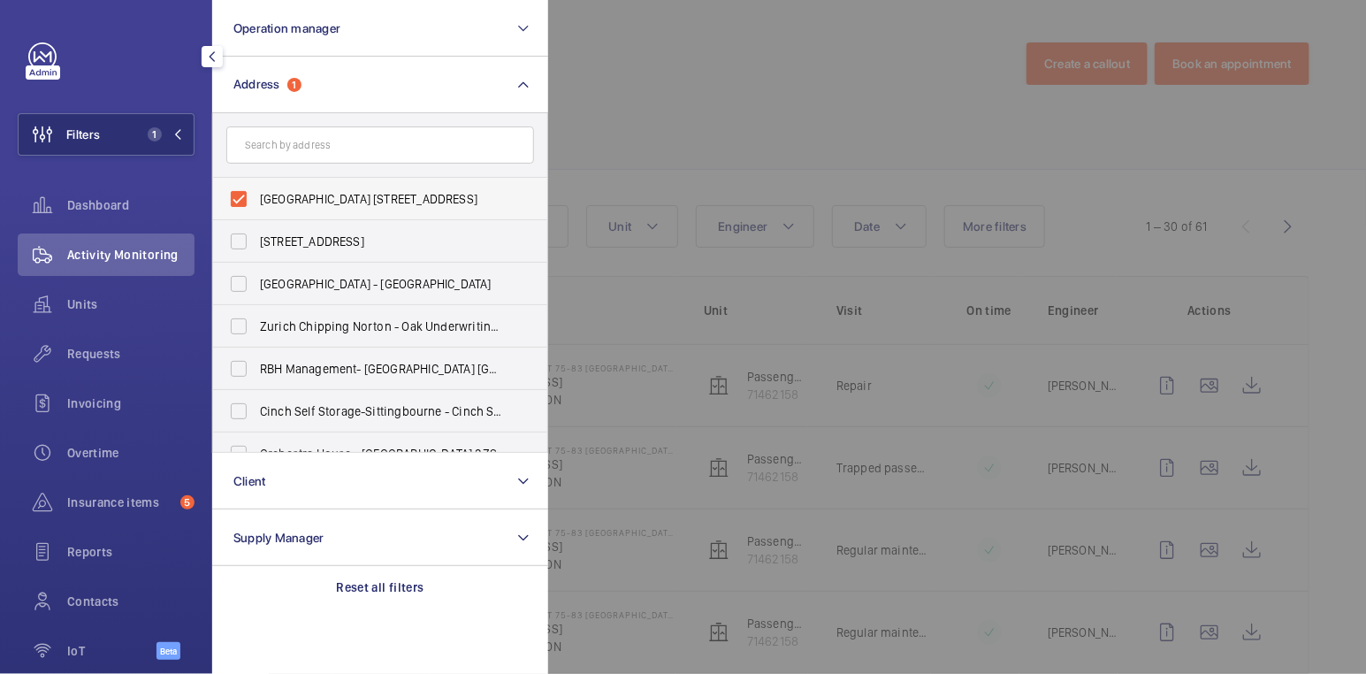
click at [293, 191] on span "[GEOGRAPHIC_DATA] [STREET_ADDRESS]" at bounding box center [381, 199] width 243 height 18
click at [256, 191] on input "[GEOGRAPHIC_DATA] [STREET_ADDRESS]" at bounding box center [238, 198] width 35 height 35
checkbox input "false"
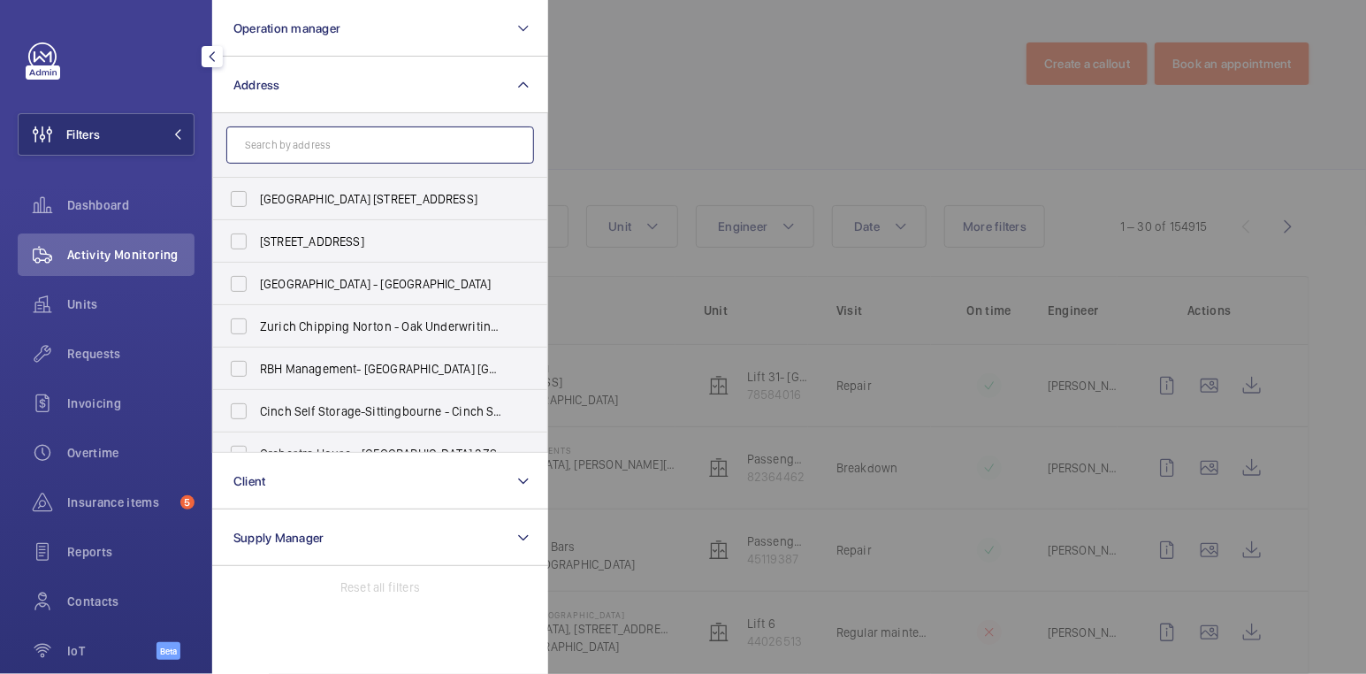
click at [385, 143] on input "text" at bounding box center [380, 144] width 308 height 37
click at [300, 137] on input "text" at bounding box center [380, 144] width 308 height 37
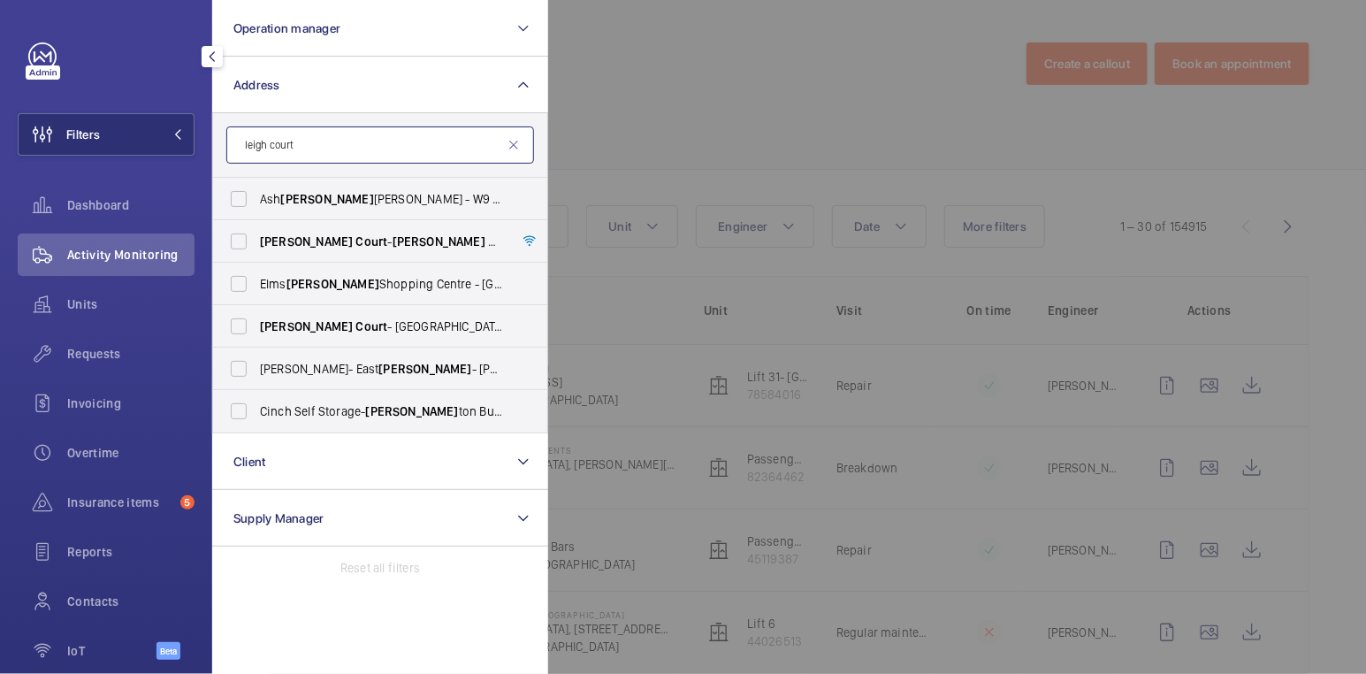
type input "leigh court"
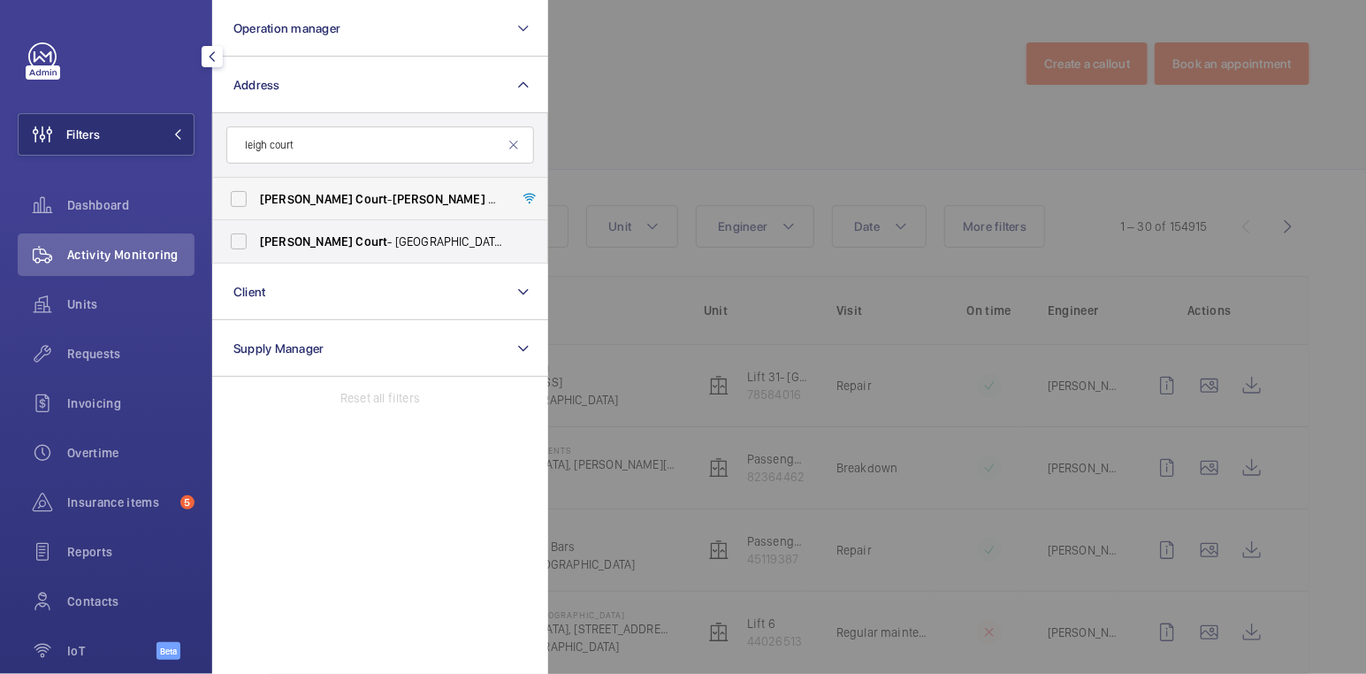
click at [393, 194] on span "[PERSON_NAME]" at bounding box center [439, 199] width 93 height 14
click at [256, 194] on input "[STREET_ADDRESS]" at bounding box center [238, 198] width 35 height 35
click at [488, 195] on span "Court" at bounding box center [504, 199] width 32 height 14
click at [256, 195] on input "[STREET_ADDRESS]" at bounding box center [238, 198] width 35 height 35
checkbox input "false"
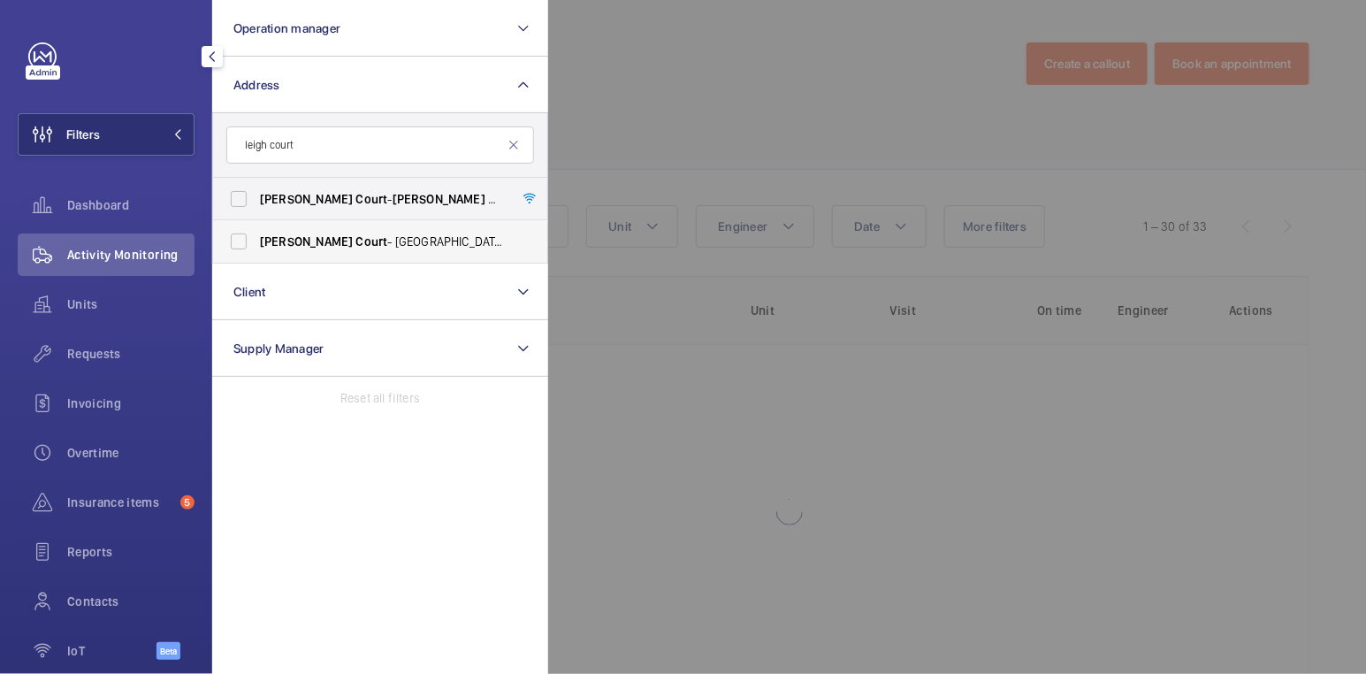
click at [363, 239] on span "[GEOGRAPHIC_DATA]" at bounding box center [381, 242] width 243 height 18
click at [256, 239] on input "[GEOGRAPHIC_DATA]" at bounding box center [238, 241] width 35 height 35
checkbox input "true"
click at [680, 84] on div at bounding box center [1231, 337] width 1366 height 674
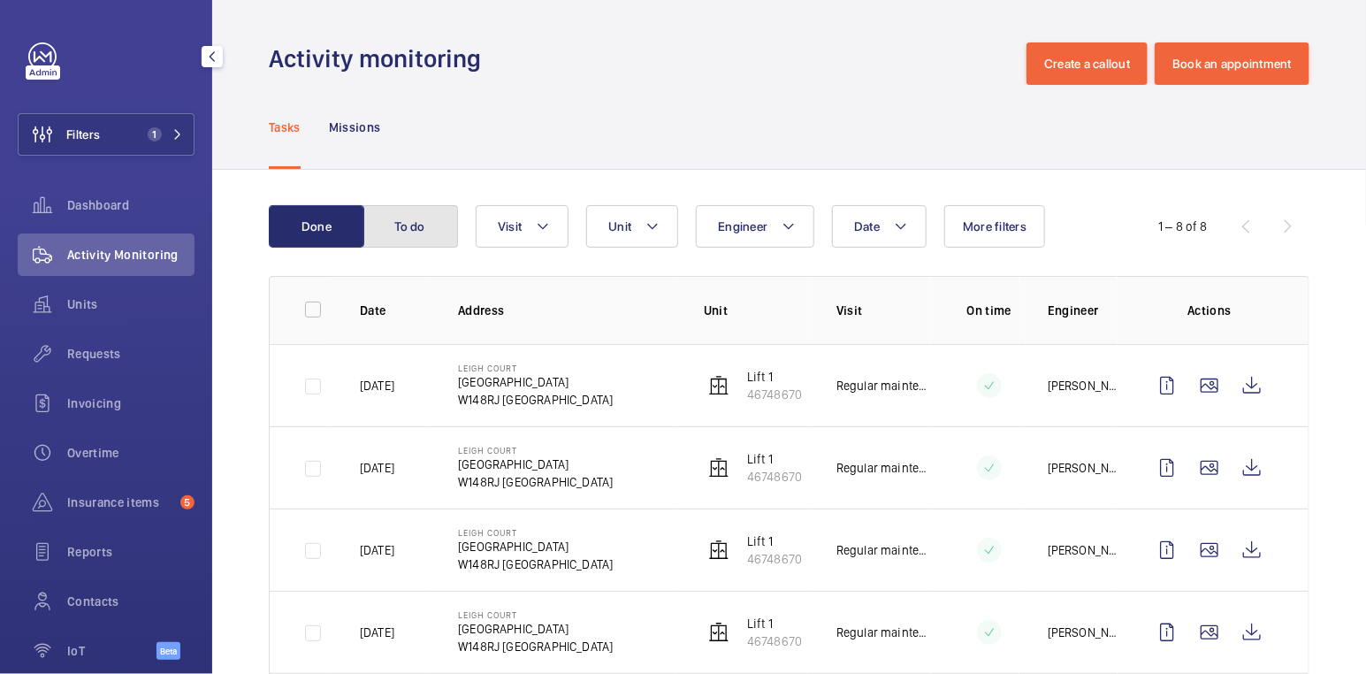
click at [391, 237] on button "To do" at bounding box center [410, 226] width 95 height 42
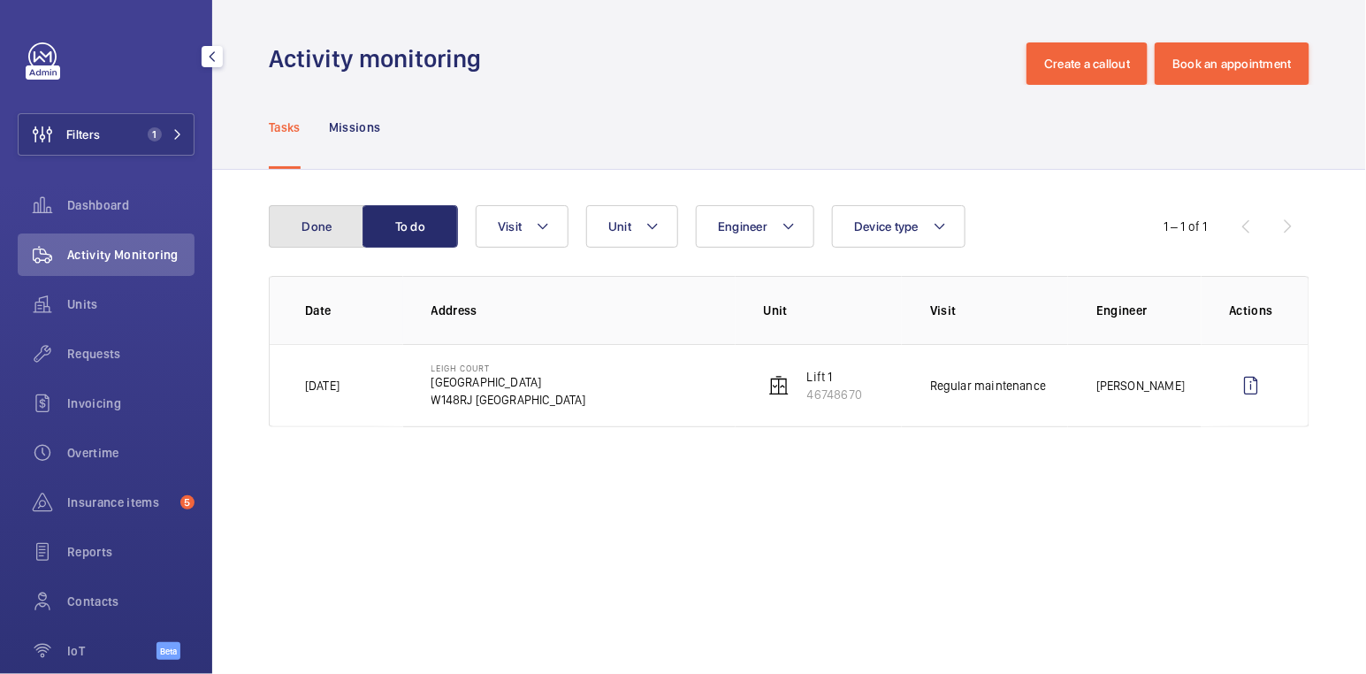
click at [328, 233] on button "Done" at bounding box center [316, 226] width 95 height 42
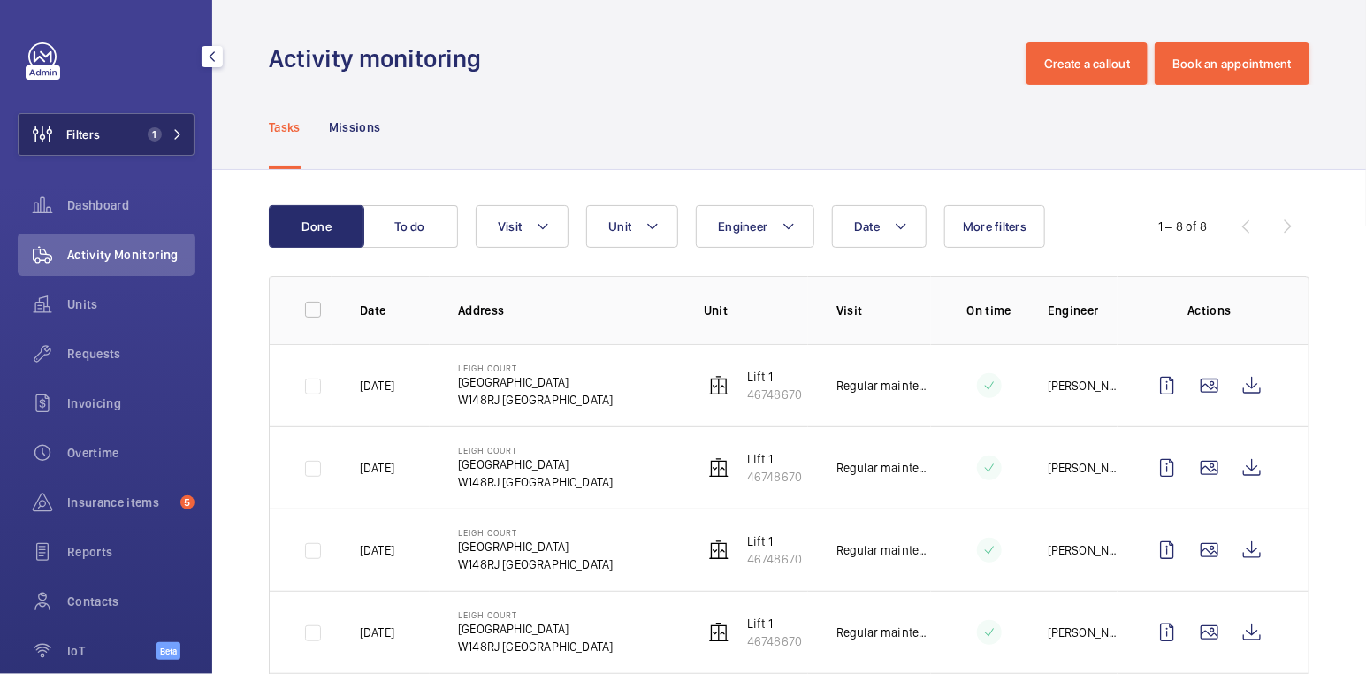
click at [95, 134] on span "Filters" at bounding box center [83, 135] width 34 height 18
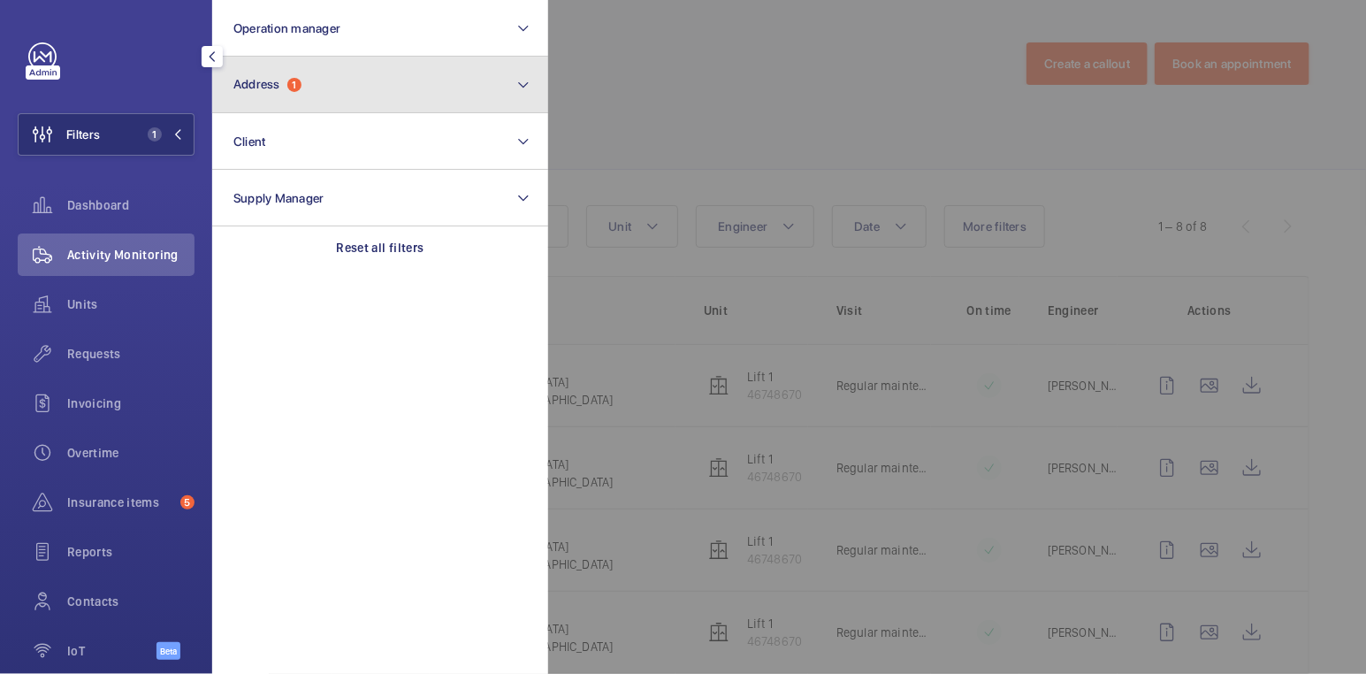
click at [328, 74] on button "Address 1" at bounding box center [380, 85] width 336 height 57
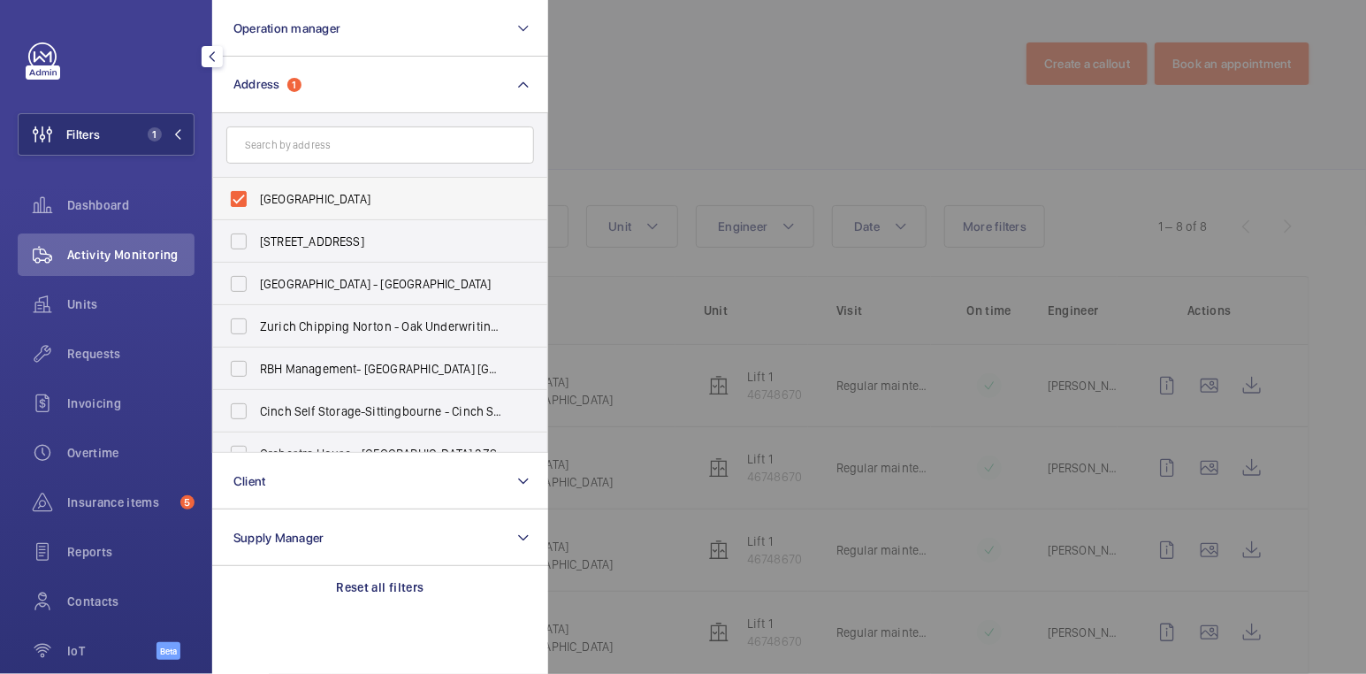
drag, startPoint x: 293, startPoint y: 187, endPoint x: 318, endPoint y: 202, distance: 29.7
click at [293, 187] on label "[GEOGRAPHIC_DATA]" at bounding box center [367, 199] width 308 height 42
click at [256, 187] on input "[GEOGRAPHIC_DATA]" at bounding box center [238, 198] width 35 height 35
checkbox input "false"
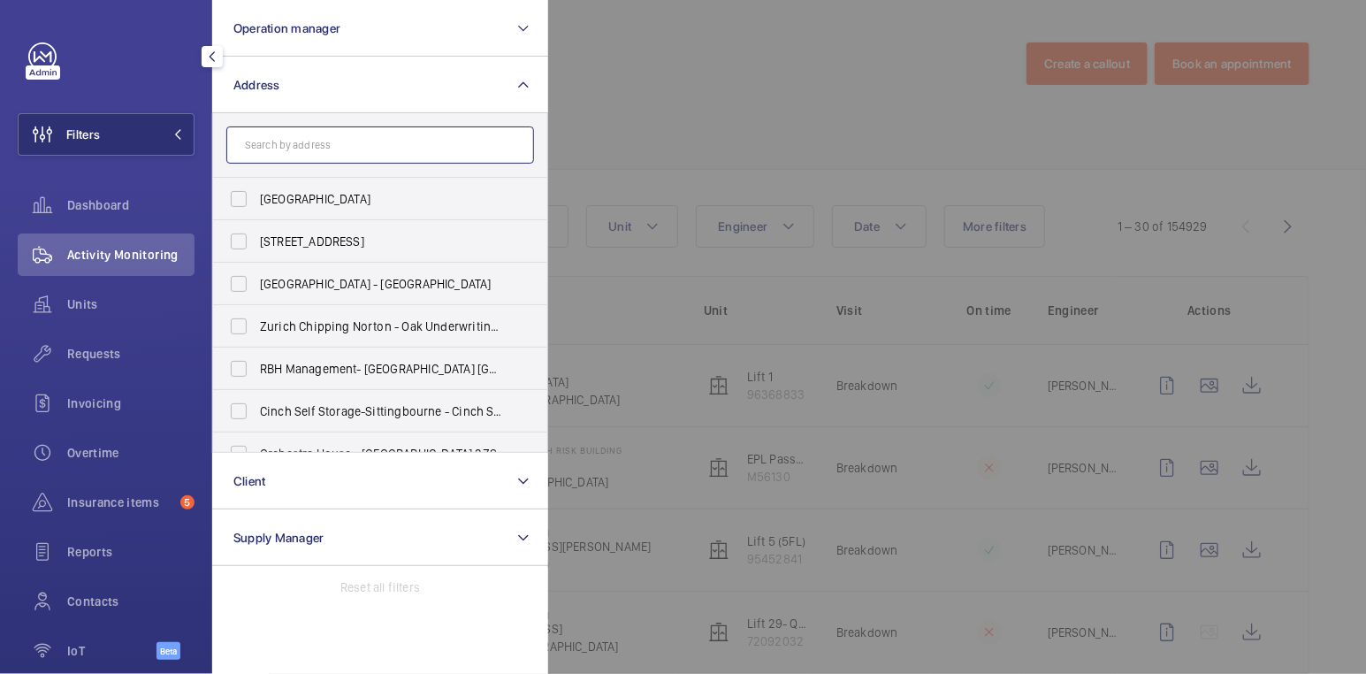
click at [300, 146] on input "text" at bounding box center [380, 144] width 308 height 37
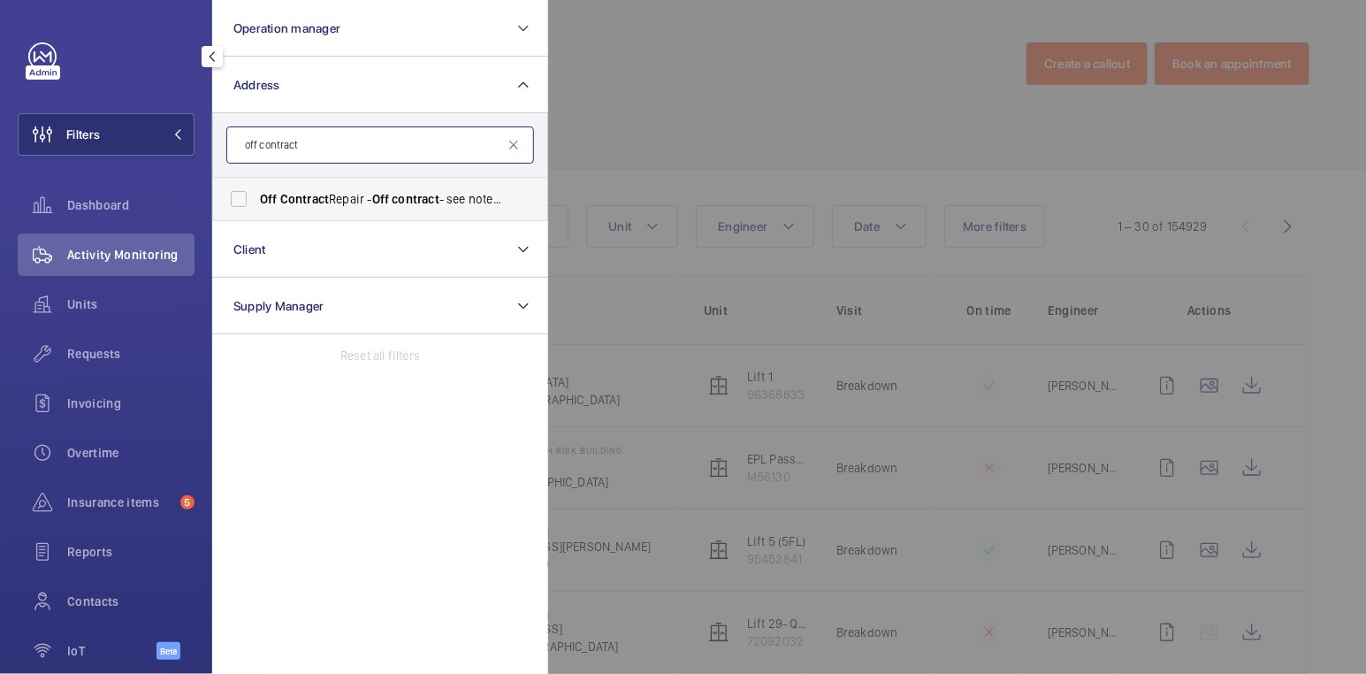
type input "off contract"
drag, startPoint x: 319, startPoint y: 195, endPoint x: 362, endPoint y: 185, distance: 43.5
click at [319, 194] on span "Contract" at bounding box center [304, 199] width 49 height 14
click at [256, 194] on input "Off Contract Repair - Off contract - see notes in description, [GEOGRAPHIC_DATA…" at bounding box center [238, 198] width 35 height 35
checkbox input "true"
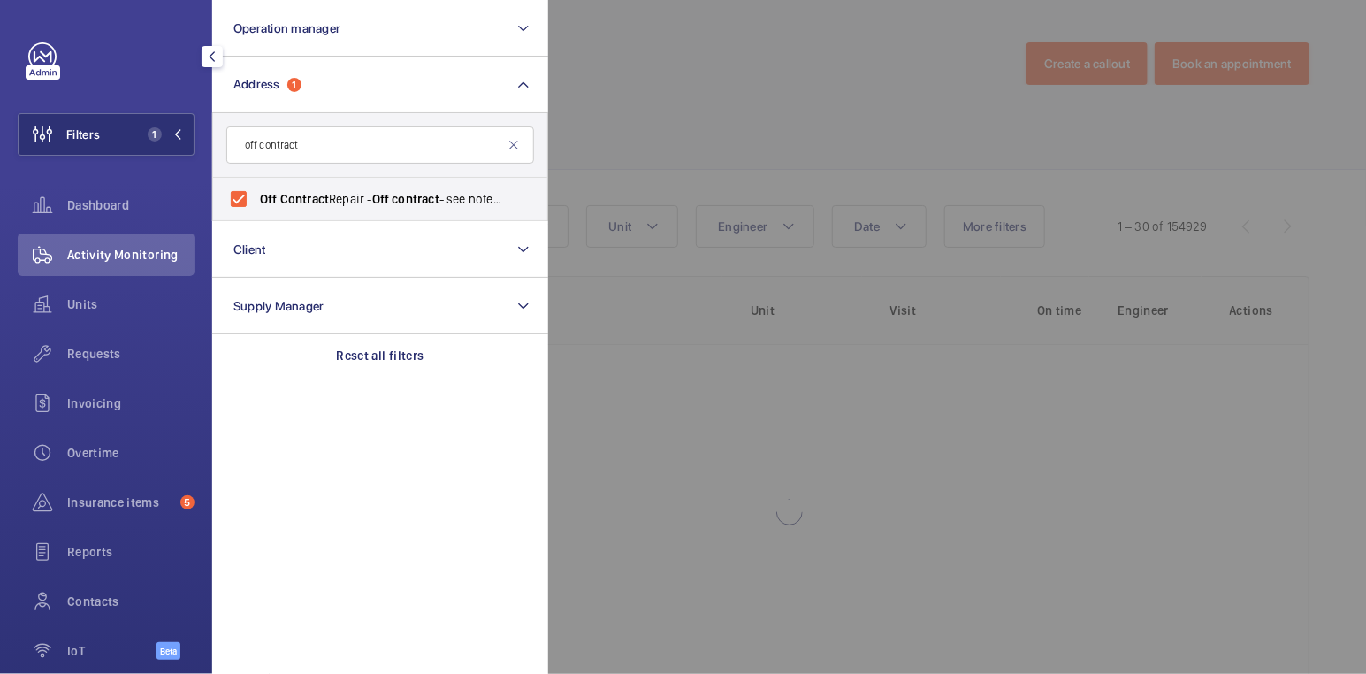
click at [607, 124] on div at bounding box center [1231, 337] width 1366 height 674
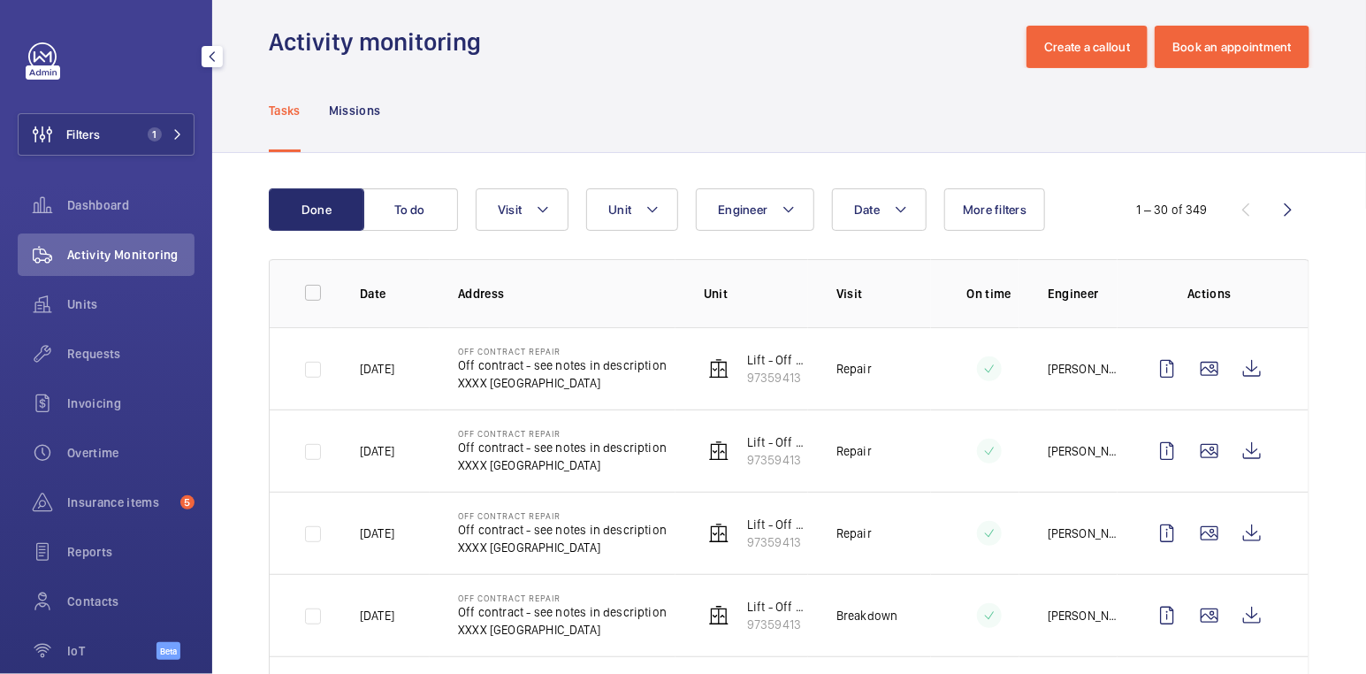
scroll to position [36, 0]
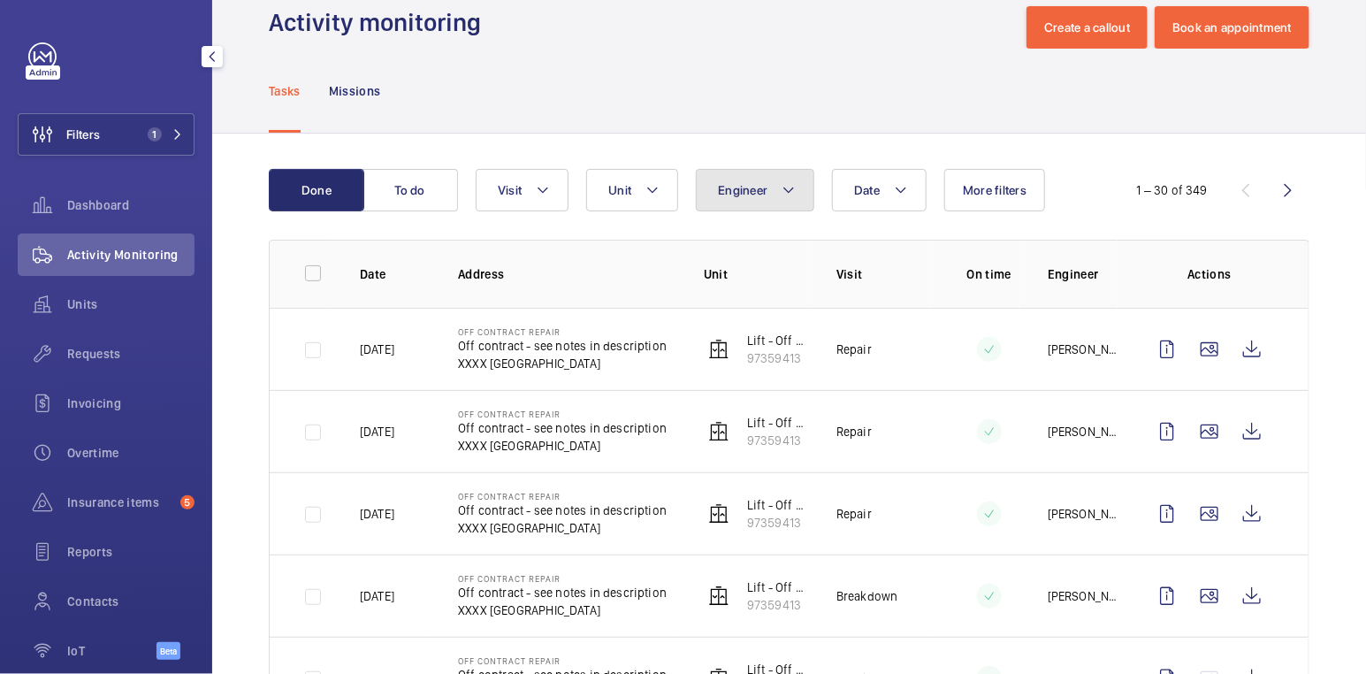
click at [729, 185] on span "Engineer" at bounding box center [743, 190] width 50 height 14
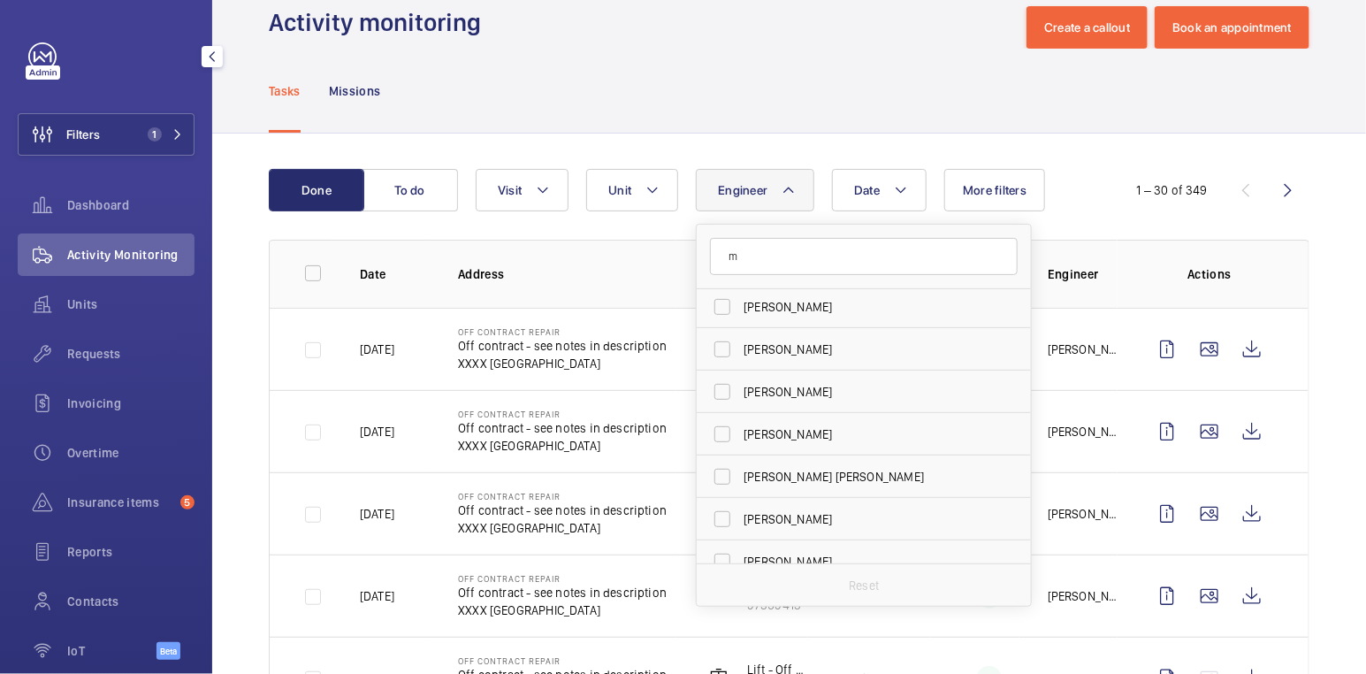
scroll to position [0, 0]
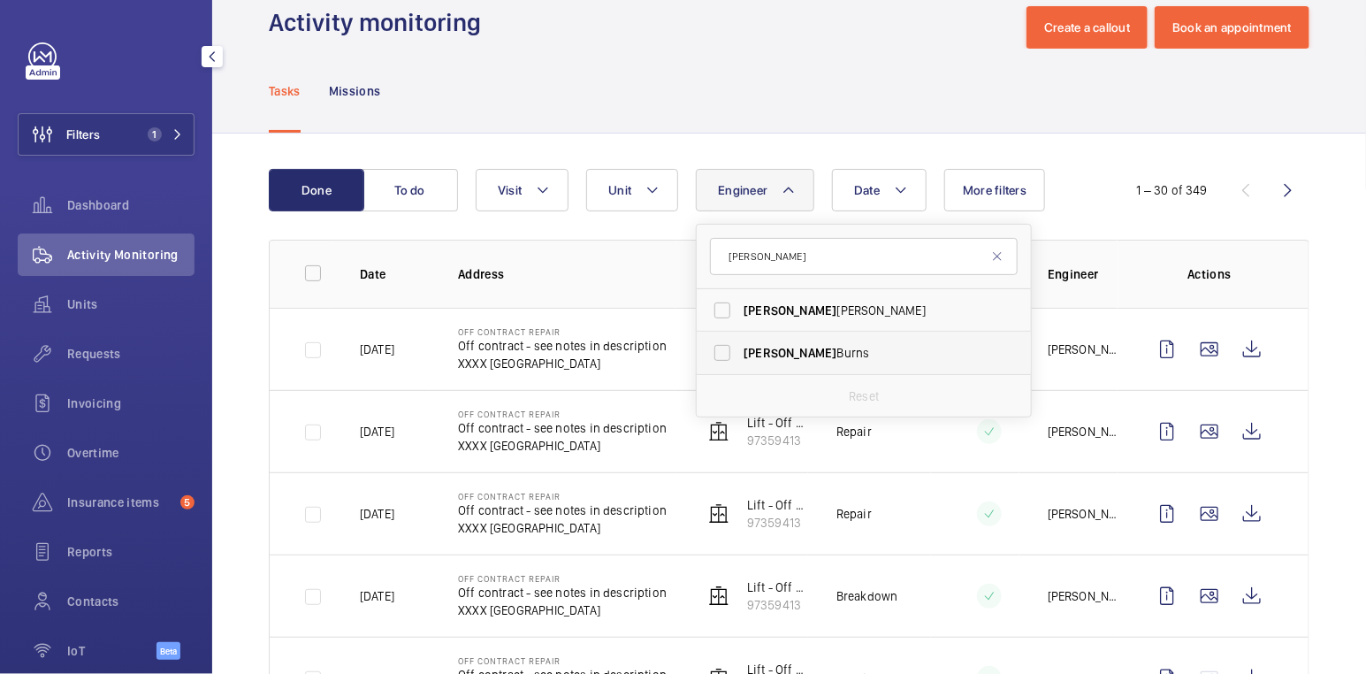
type input "[PERSON_NAME]"
click at [801, 362] on label "[PERSON_NAME]" at bounding box center [851, 353] width 308 height 42
click at [740, 362] on input "[PERSON_NAME]" at bounding box center [722, 352] width 35 height 35
checkbox input "true"
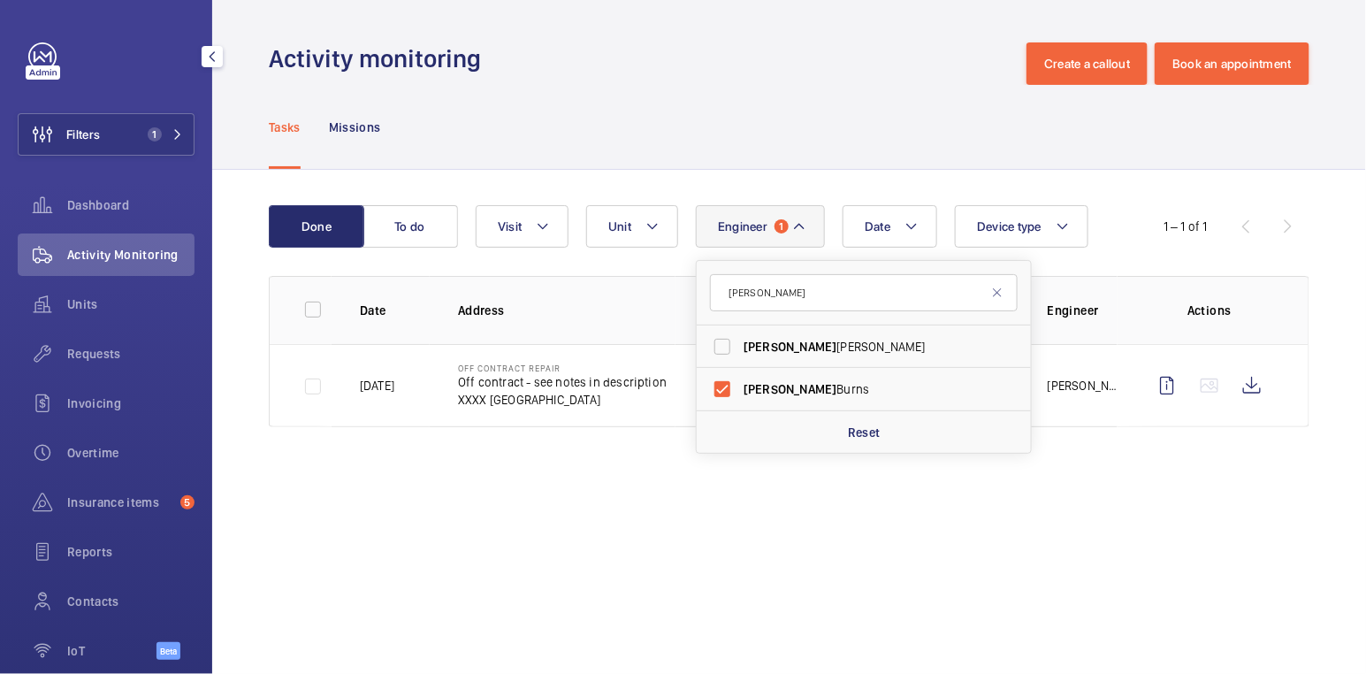
click at [849, 126] on div "Tasks Missions" at bounding box center [789, 127] width 1041 height 84
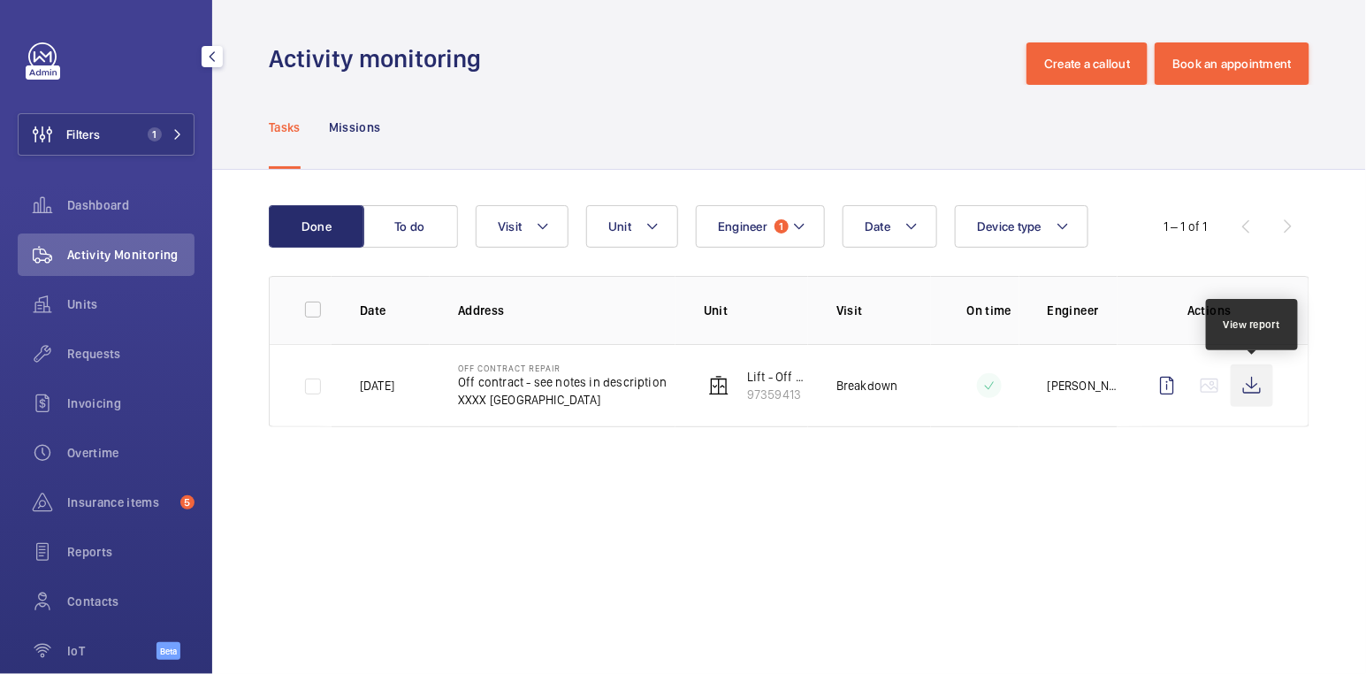
click at [1245, 386] on wm-front-icon-button at bounding box center [1252, 385] width 42 height 42
